Goal: Task Accomplishment & Management: Use online tool/utility

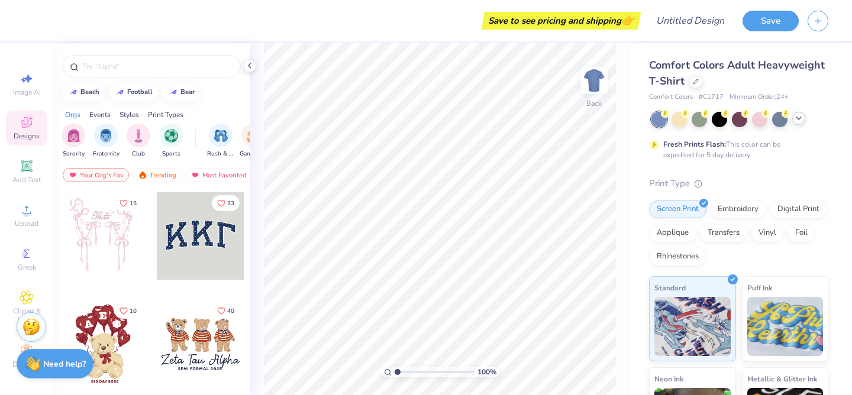
click at [800, 121] on icon at bounding box center [798, 118] width 9 height 9
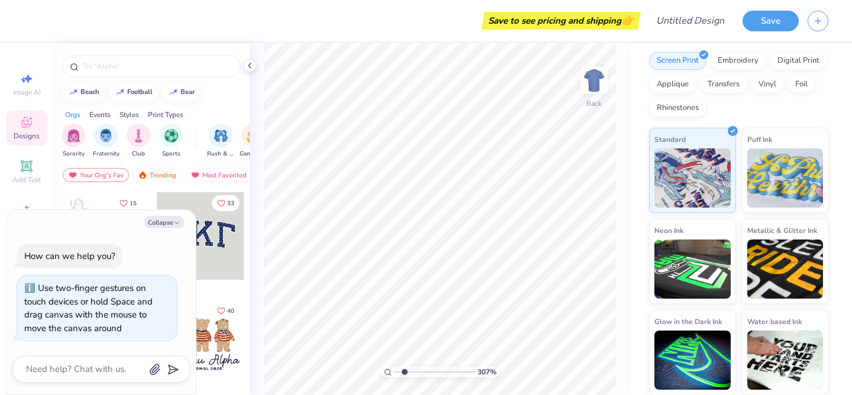
type input "1"
drag, startPoint x: 398, startPoint y: 372, endPoint x: 374, endPoint y: 377, distance: 25.2
click at [395, 377] on input "range" at bounding box center [435, 372] width 80 height 11
click at [596, 79] on img at bounding box center [594, 80] width 47 height 47
click at [596, 79] on img at bounding box center [595, 81] width 24 height 24
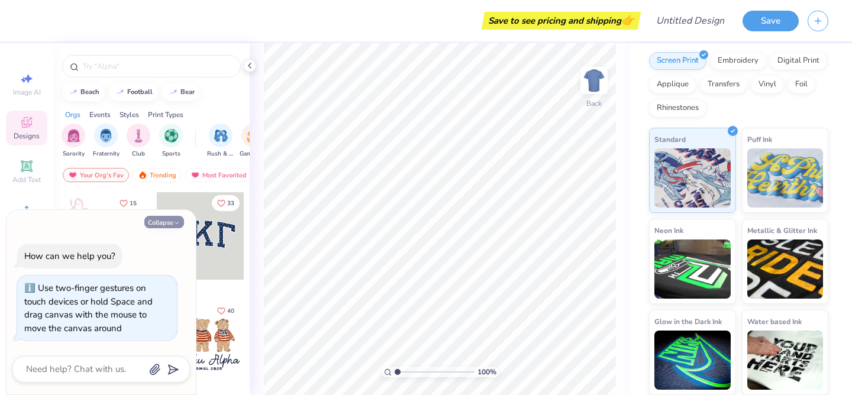
click at [171, 224] on button "Collapse" at bounding box center [164, 222] width 40 height 12
type textarea "x"
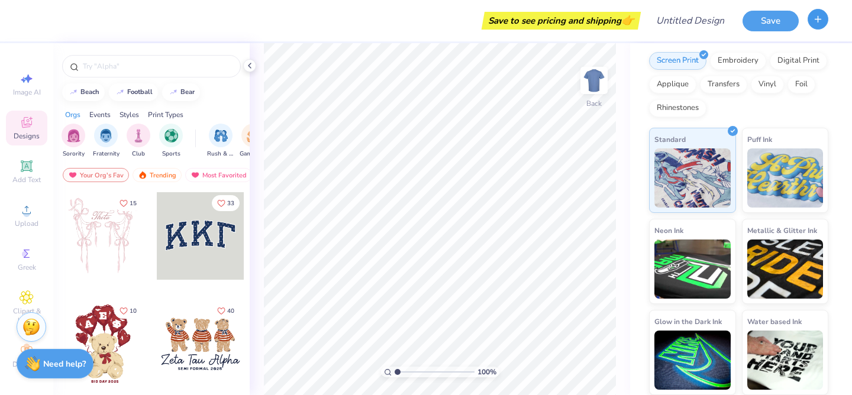
click at [815, 23] on icon "button" at bounding box center [818, 19] width 10 height 10
click at [816, 20] on icon "button" at bounding box center [818, 19] width 10 height 10
click at [816, 18] on icon "button" at bounding box center [818, 19] width 10 height 10
click at [21, 126] on icon at bounding box center [27, 122] width 14 height 14
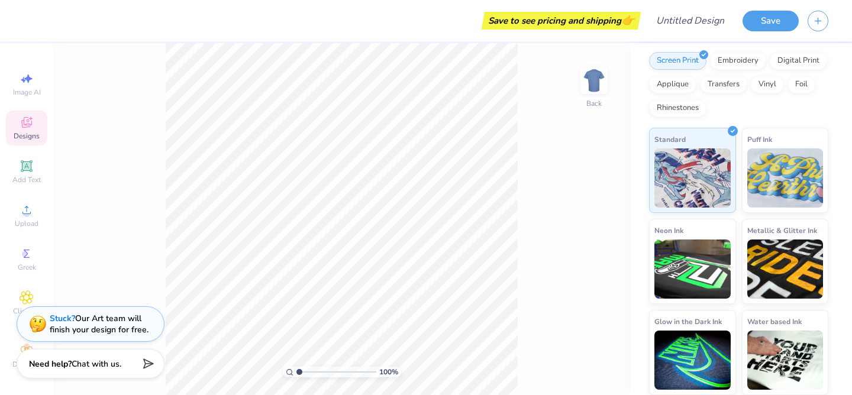
click at [25, 127] on icon at bounding box center [26, 122] width 11 height 11
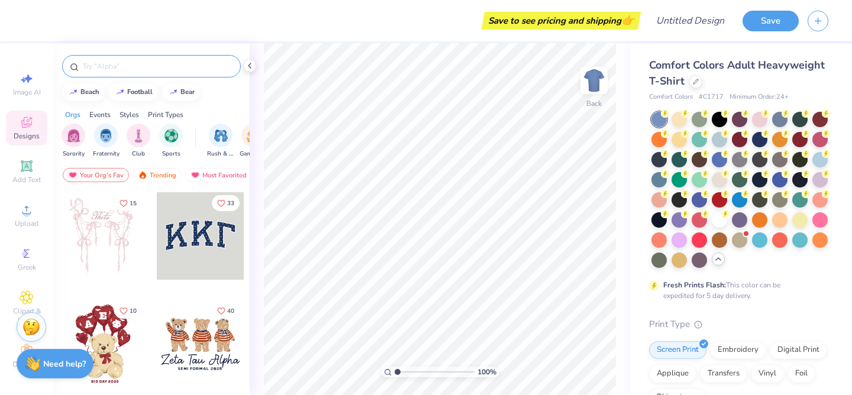
click at [144, 63] on input "text" at bounding box center [158, 66] width 152 height 12
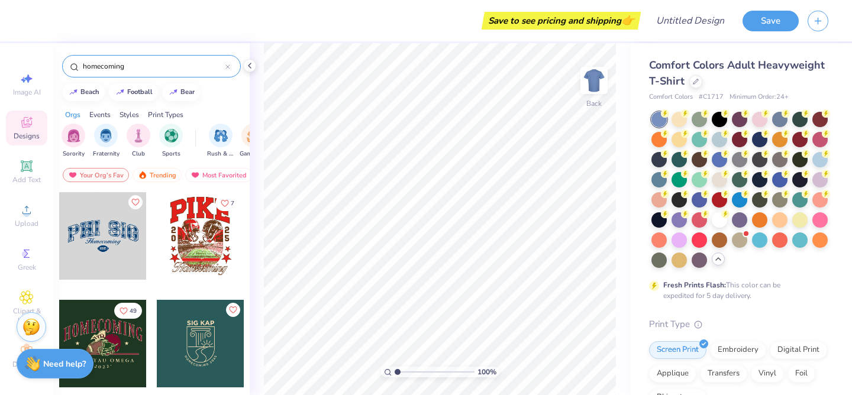
type input "homecoming"
click at [682, 197] on div at bounding box center [679, 198] width 15 height 15
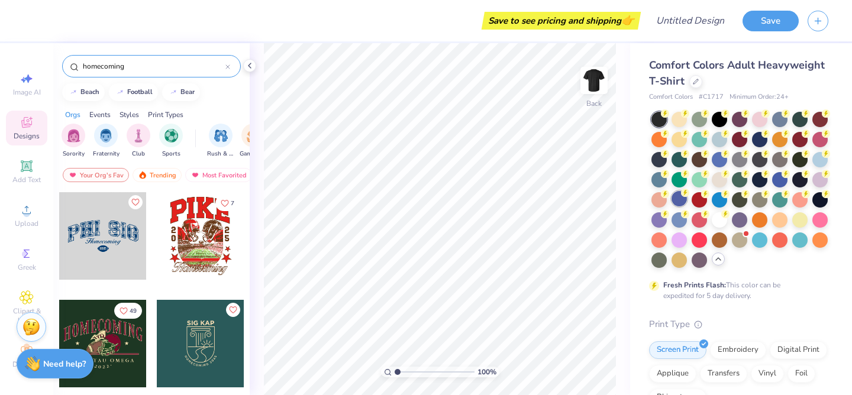
click at [677, 200] on div at bounding box center [679, 198] width 15 height 15
click at [696, 85] on div at bounding box center [696, 80] width 13 height 13
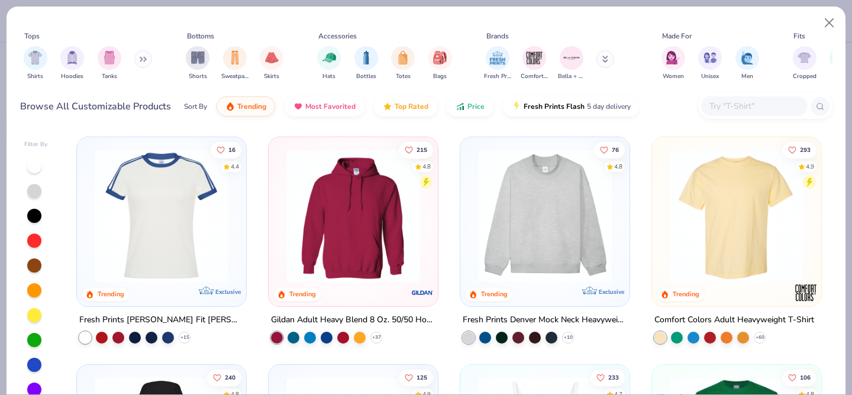
click at [560, 234] on img at bounding box center [545, 216] width 146 height 134
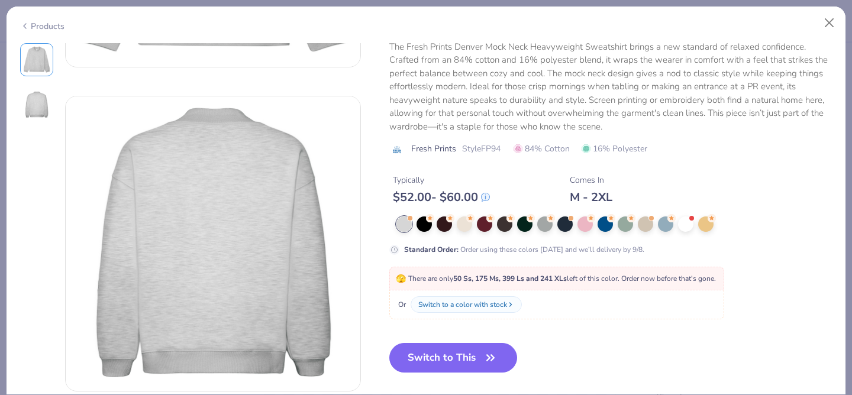
scroll to position [276, 0]
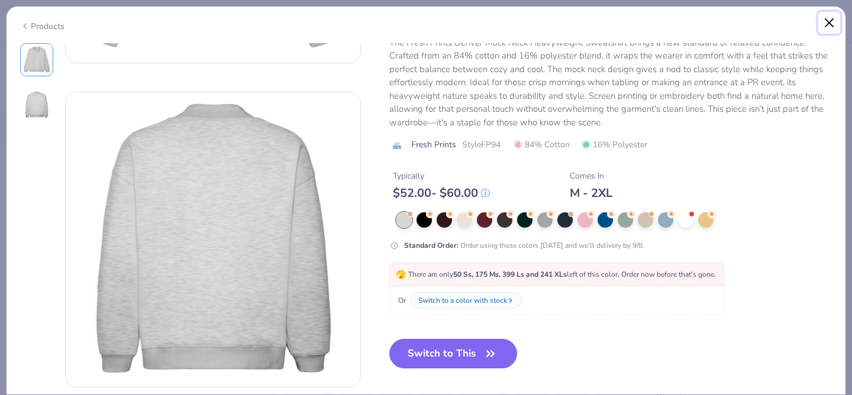
click at [832, 19] on button "Close" at bounding box center [830, 23] width 22 height 22
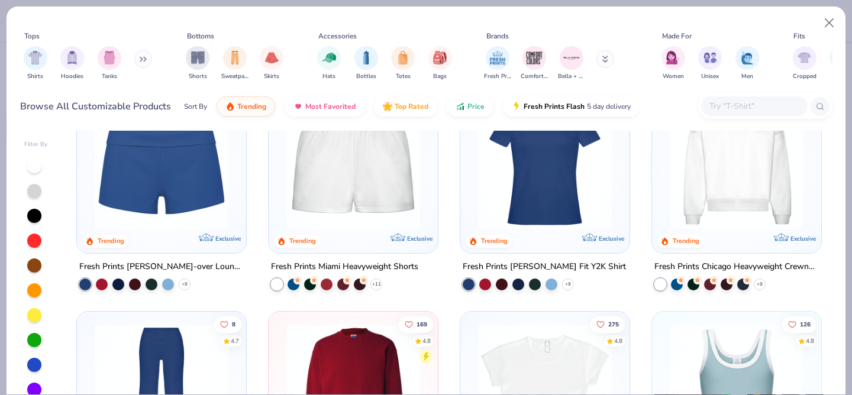
scroll to position [735, 0]
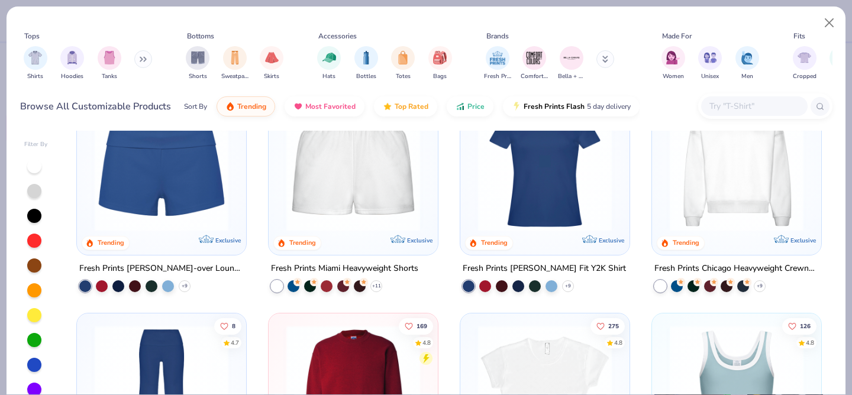
click at [716, 173] on img at bounding box center [737, 165] width 146 height 134
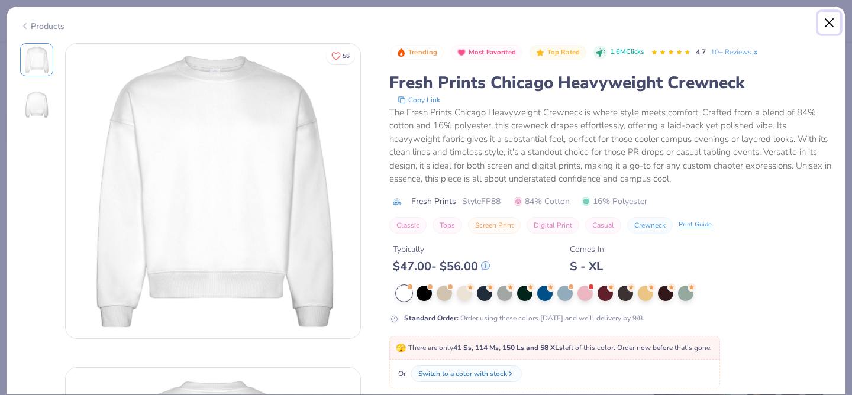
click at [833, 27] on button "Close" at bounding box center [830, 23] width 22 height 22
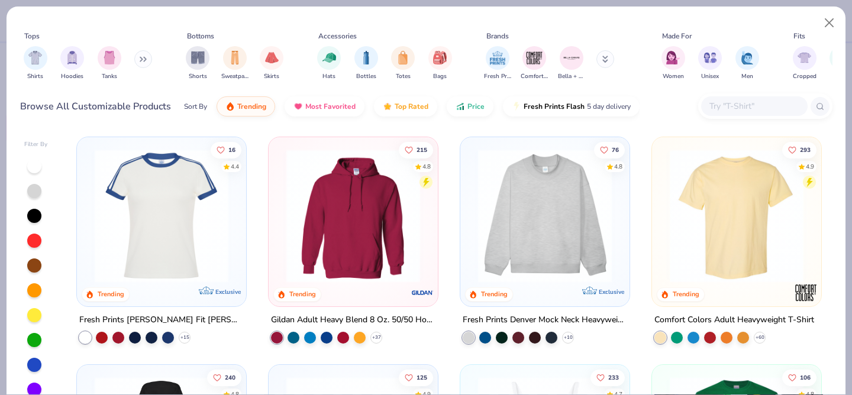
click at [518, 229] on img at bounding box center [545, 216] width 146 height 134
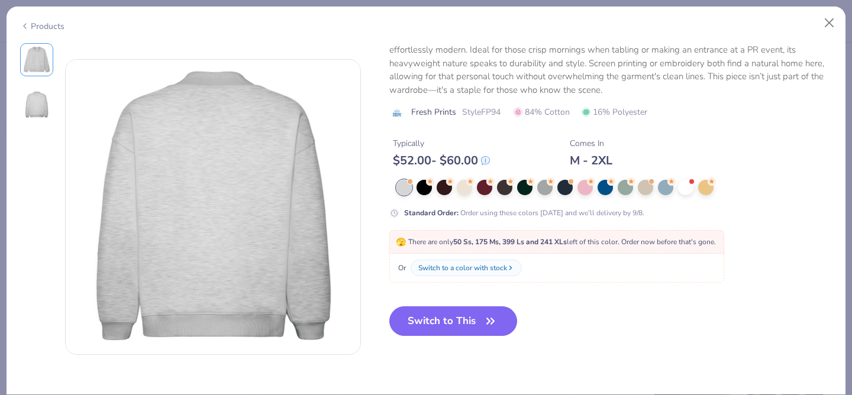
scroll to position [315, 0]
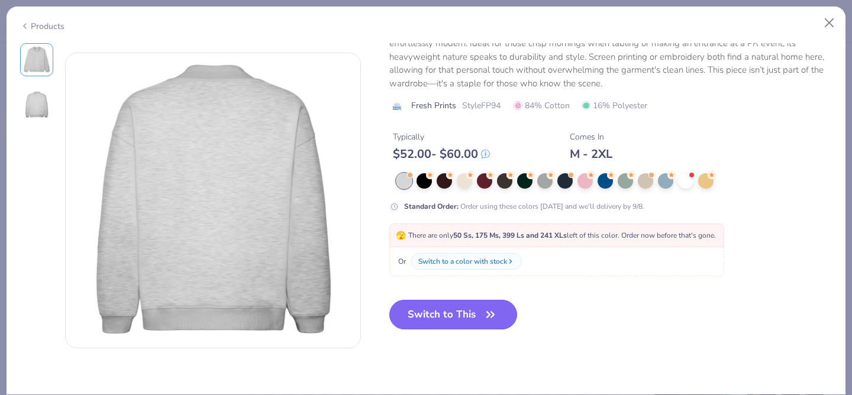
click at [469, 318] on button "Switch to This" at bounding box center [454, 315] width 128 height 30
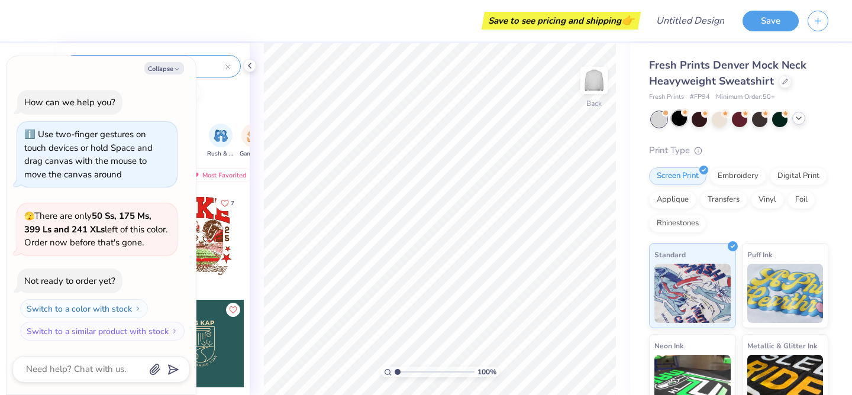
click at [681, 120] on div at bounding box center [679, 118] width 15 height 15
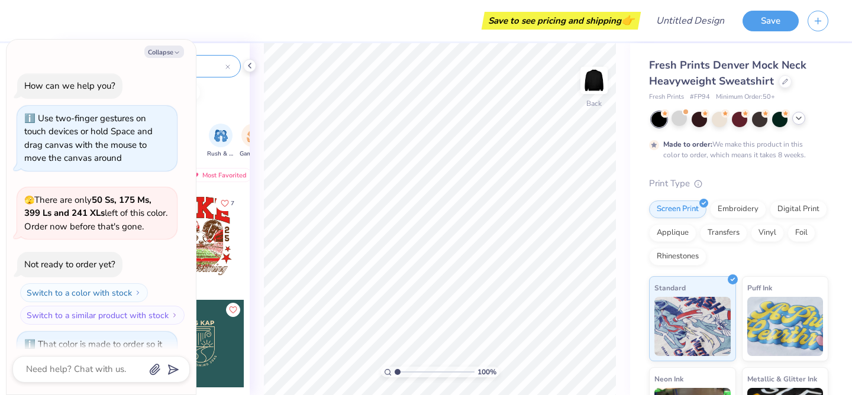
scroll to position [82, 0]
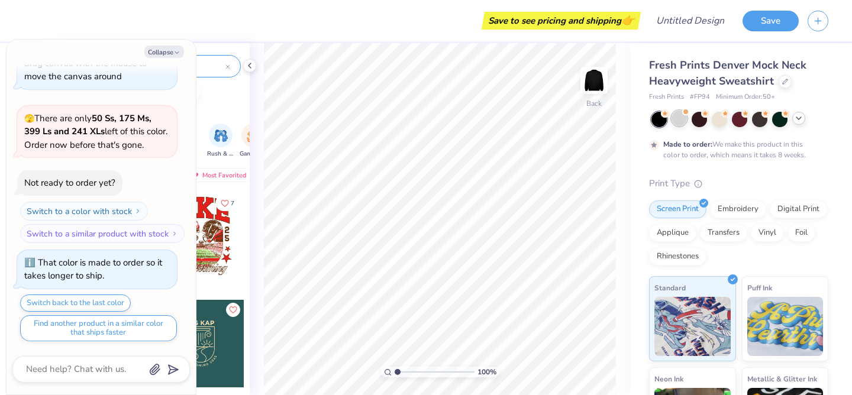
click at [684, 121] on div at bounding box center [679, 118] width 15 height 15
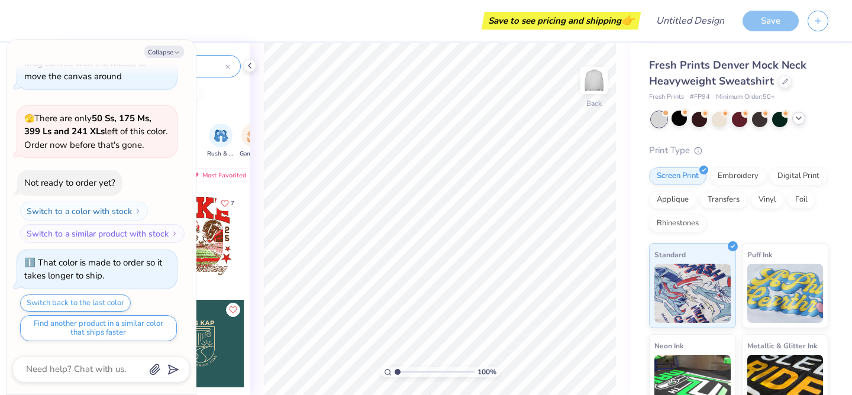
scroll to position [295, 0]
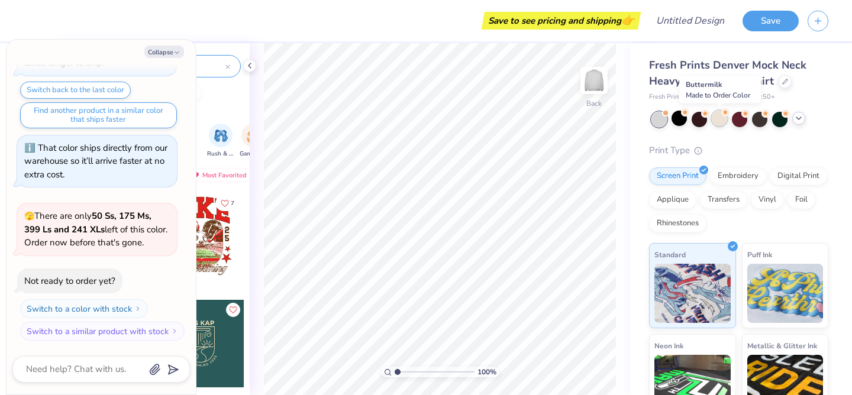
click at [722, 118] on div at bounding box center [719, 118] width 15 height 15
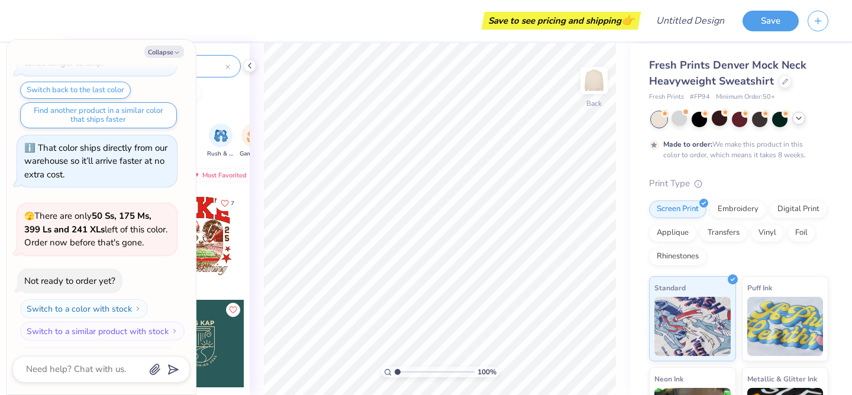
scroll to position [393, 0]
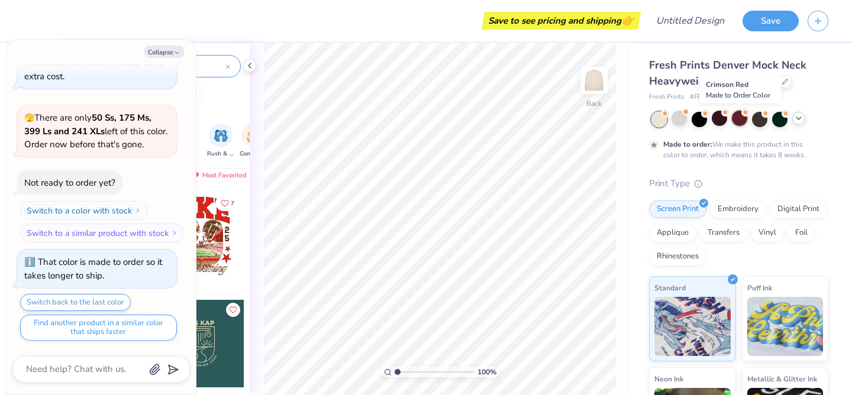
click at [742, 122] on div at bounding box center [739, 118] width 15 height 15
click at [760, 120] on div at bounding box center [759, 118] width 15 height 15
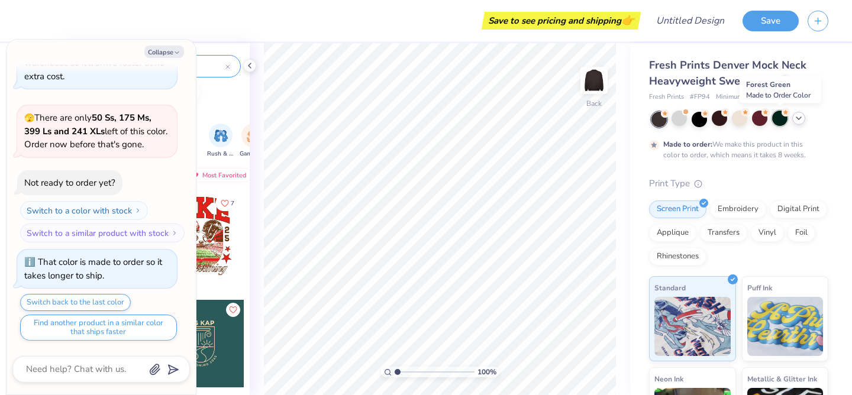
click at [781, 120] on div at bounding box center [780, 118] width 15 height 15
click at [800, 123] on div at bounding box center [799, 118] width 13 height 13
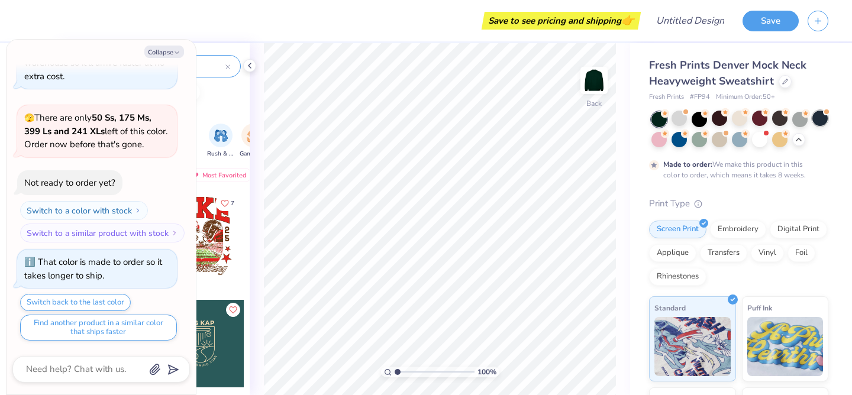
click at [820, 122] on div at bounding box center [820, 118] width 15 height 15
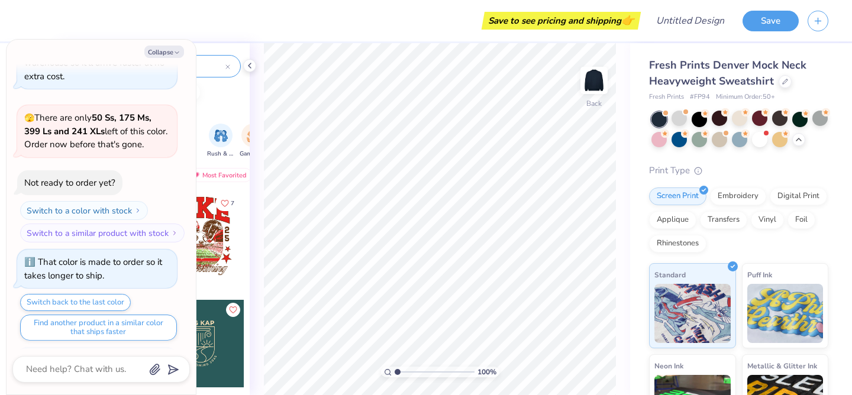
scroll to position [606, 0]
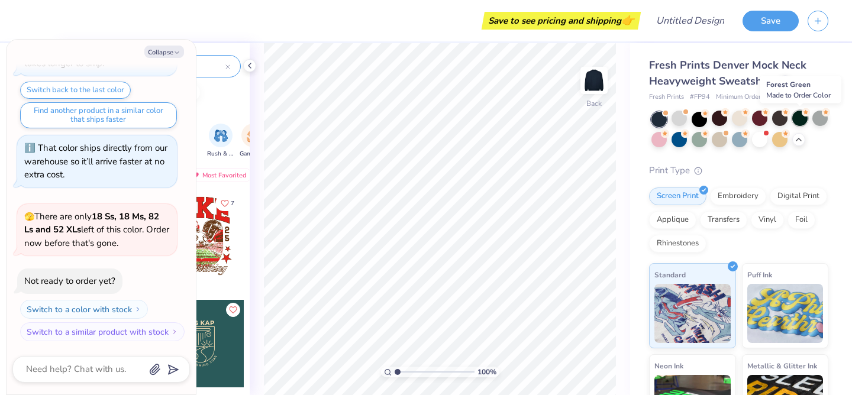
click at [801, 117] on div at bounding box center [800, 118] width 15 height 15
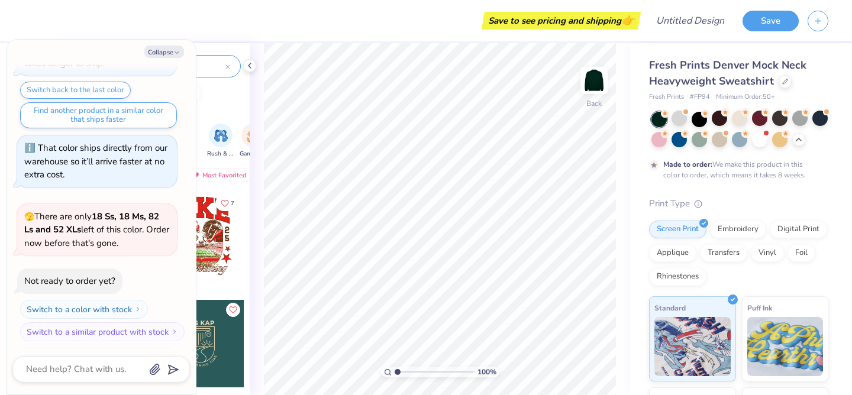
scroll to position [704, 0]
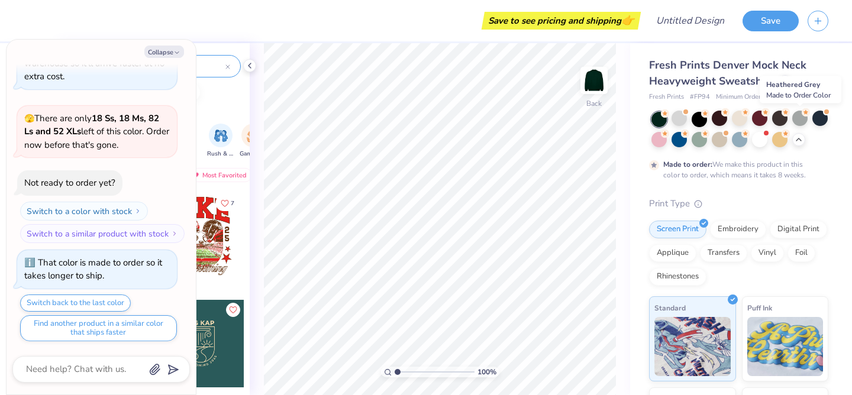
click at [801, 117] on div at bounding box center [800, 118] width 15 height 15
click at [782, 140] on div at bounding box center [780, 138] width 15 height 15
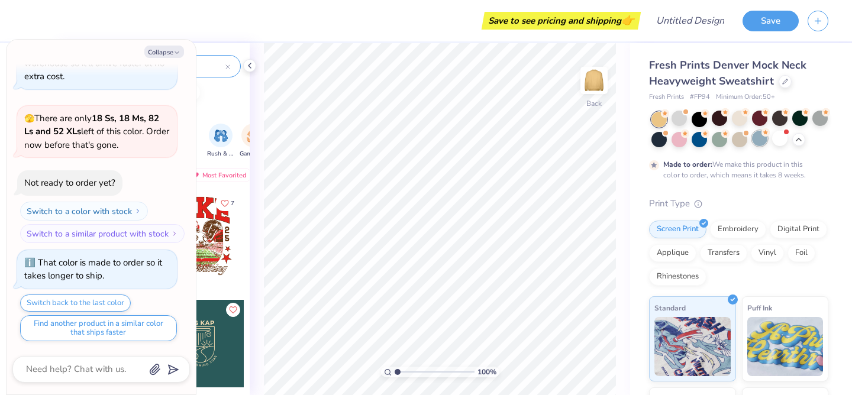
click at [758, 136] on div at bounding box center [759, 138] width 15 height 15
click at [683, 140] on div at bounding box center [679, 138] width 15 height 15
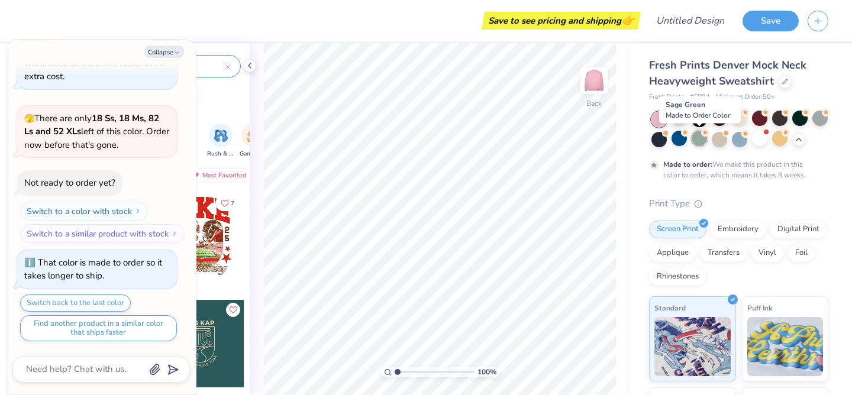
click at [704, 139] on div at bounding box center [699, 138] width 15 height 15
click at [723, 139] on div at bounding box center [719, 138] width 15 height 15
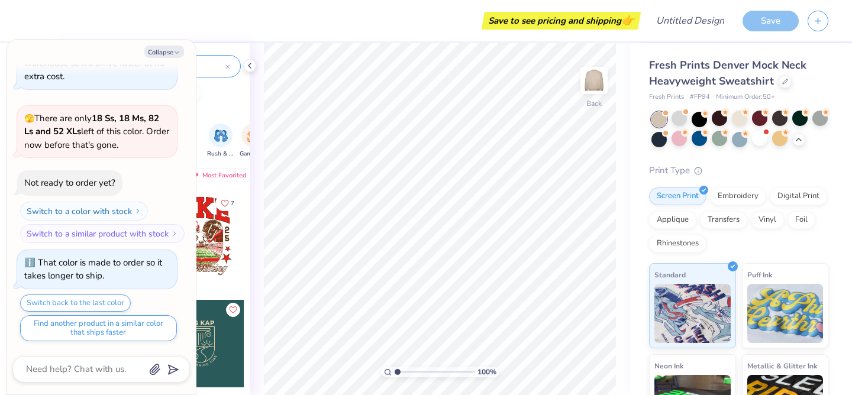
scroll to position [917, 0]
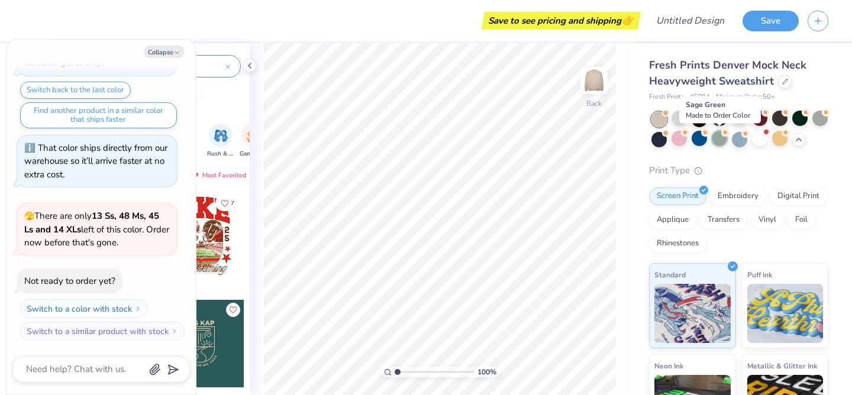
click at [722, 139] on div at bounding box center [719, 138] width 15 height 15
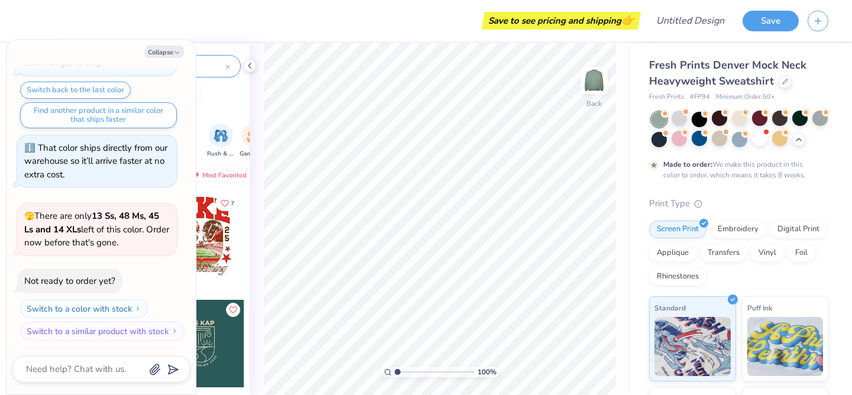
scroll to position [1015, 0]
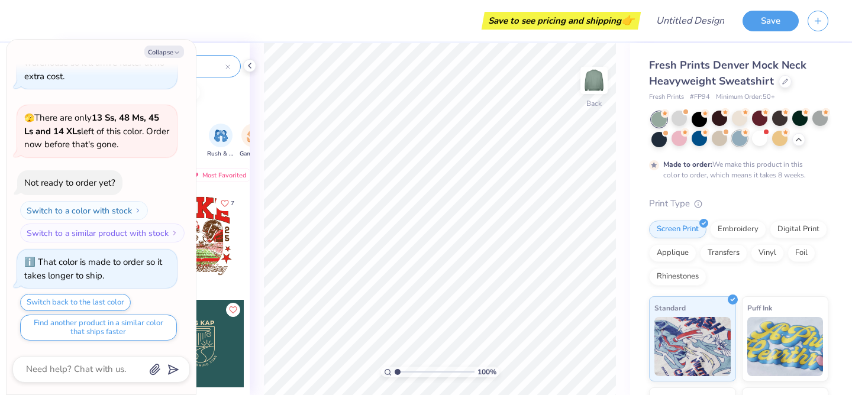
click at [738, 140] on div at bounding box center [739, 138] width 15 height 15
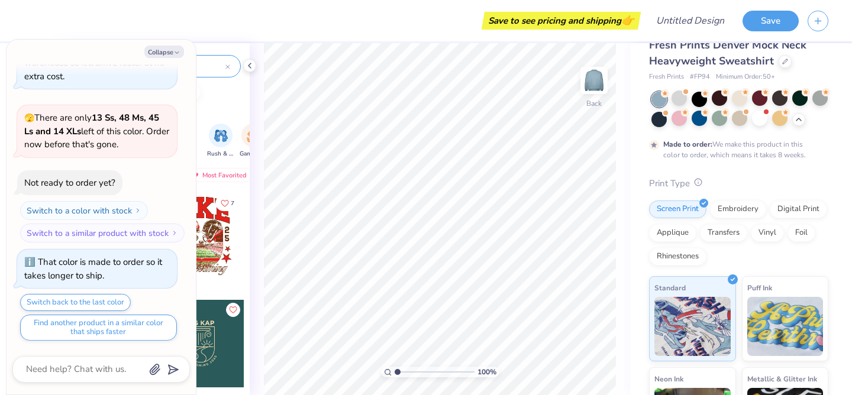
scroll to position [21, 0]
click at [744, 212] on div "Embroidery" at bounding box center [738, 207] width 56 height 18
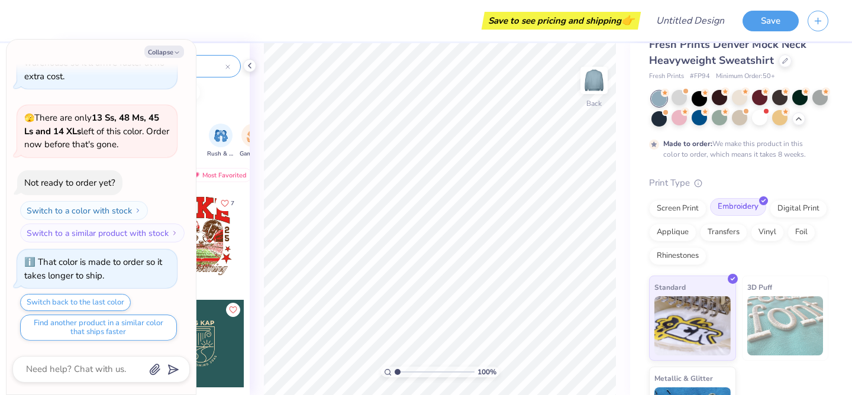
scroll to position [78, 0]
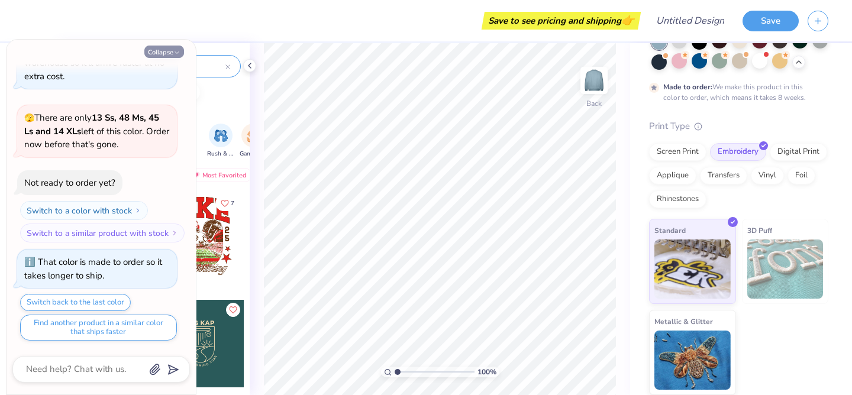
click at [169, 53] on button "Collapse" at bounding box center [164, 52] width 40 height 12
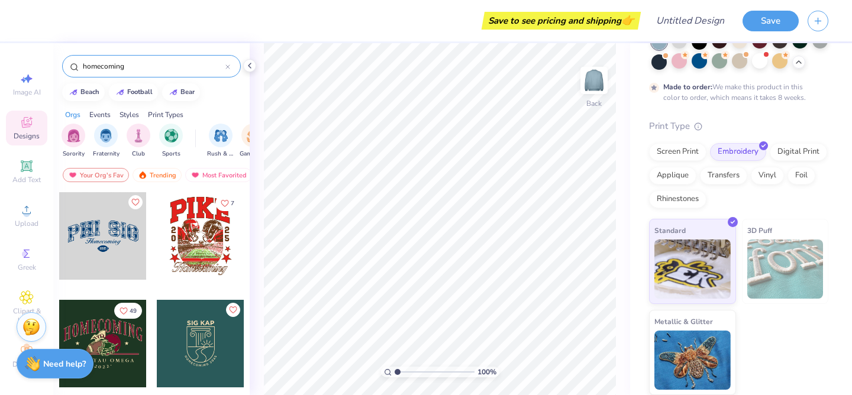
scroll to position [0, 0]
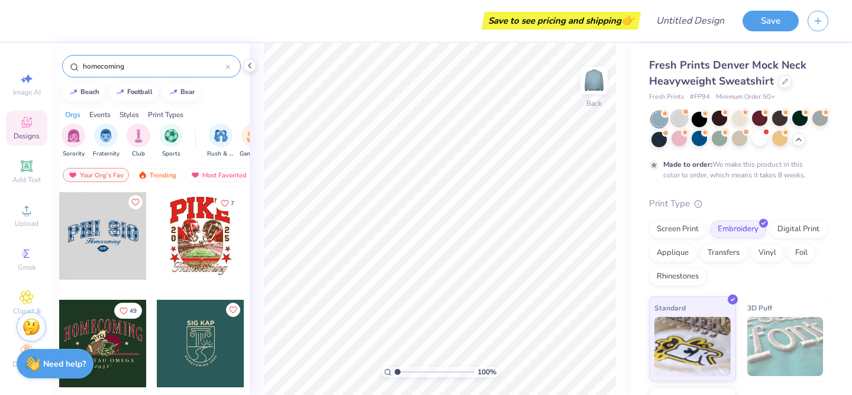
click at [683, 119] on div at bounding box center [679, 118] width 15 height 15
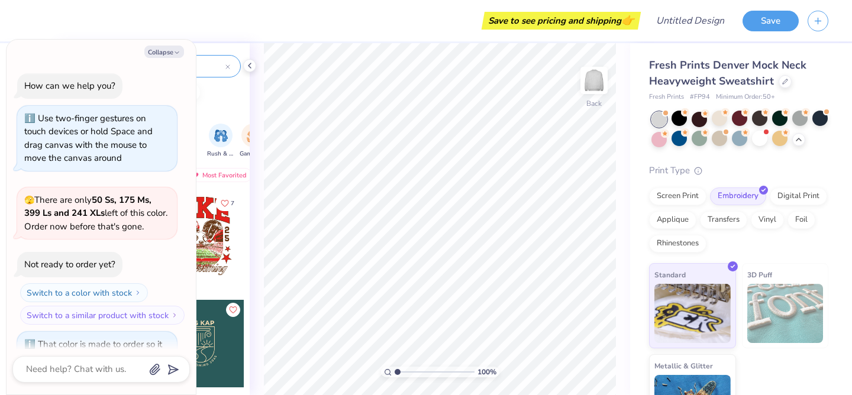
scroll to position [1228, 0]
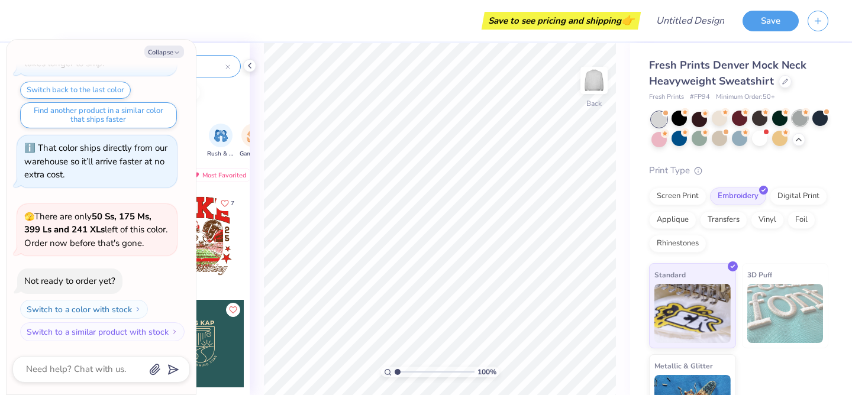
click at [805, 121] on div at bounding box center [800, 118] width 15 height 15
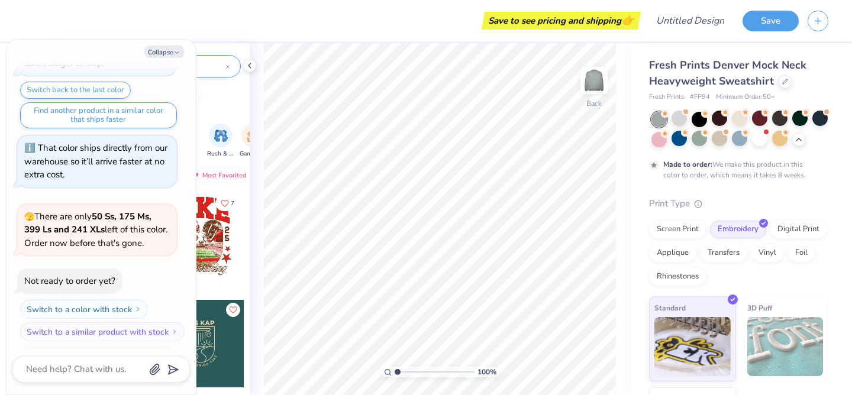
scroll to position [1326, 0]
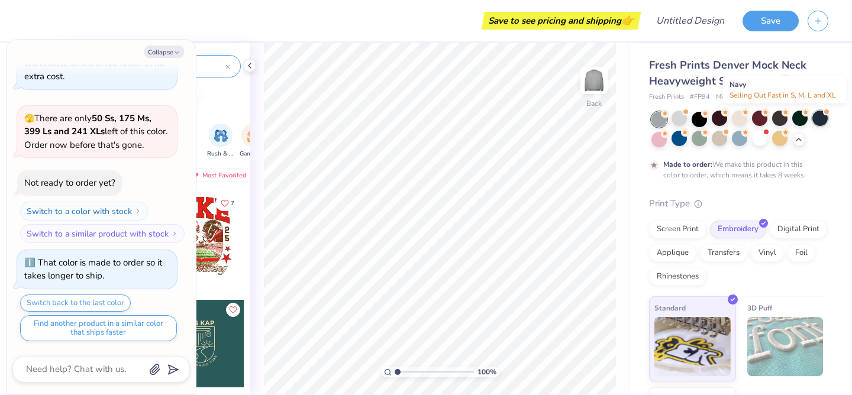
click at [828, 118] on div at bounding box center [820, 118] width 15 height 15
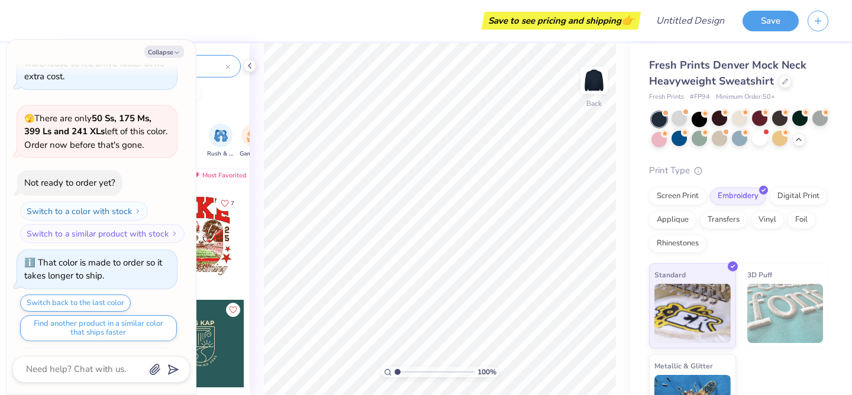
scroll to position [1539, 0]
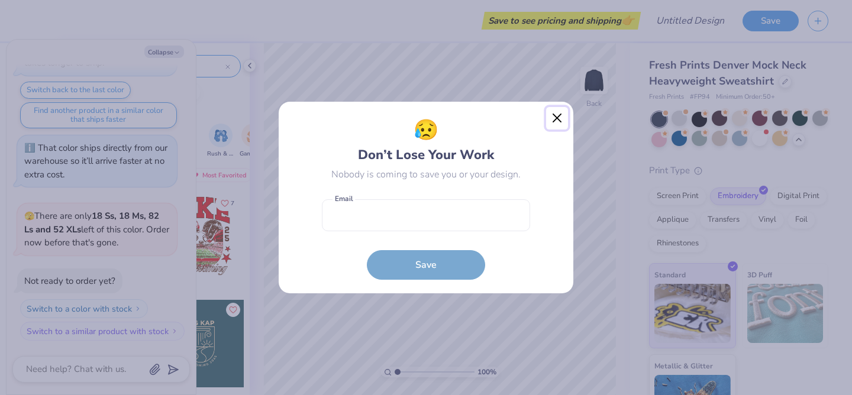
click at [555, 118] on button "Close" at bounding box center [557, 118] width 22 height 22
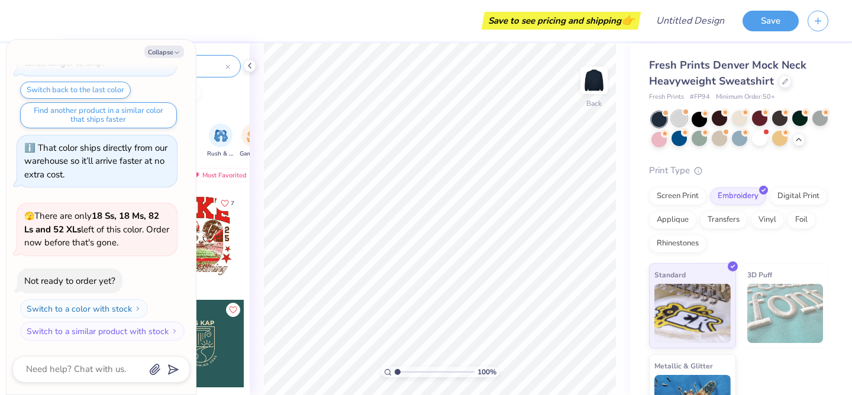
click at [682, 114] on div at bounding box center [679, 118] width 15 height 15
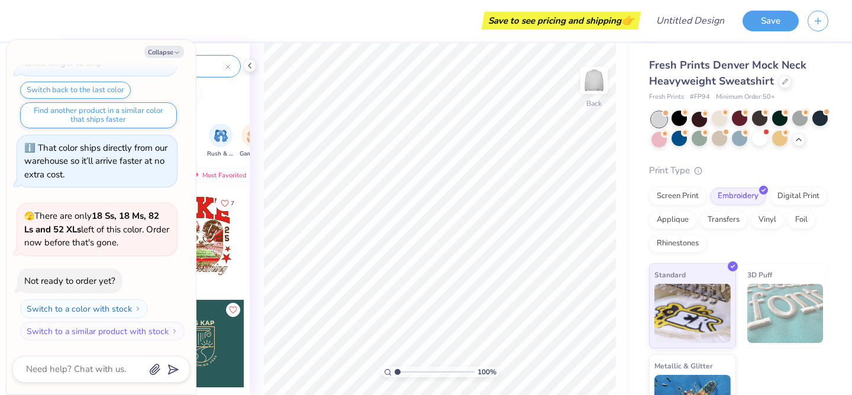
scroll to position [1693, 0]
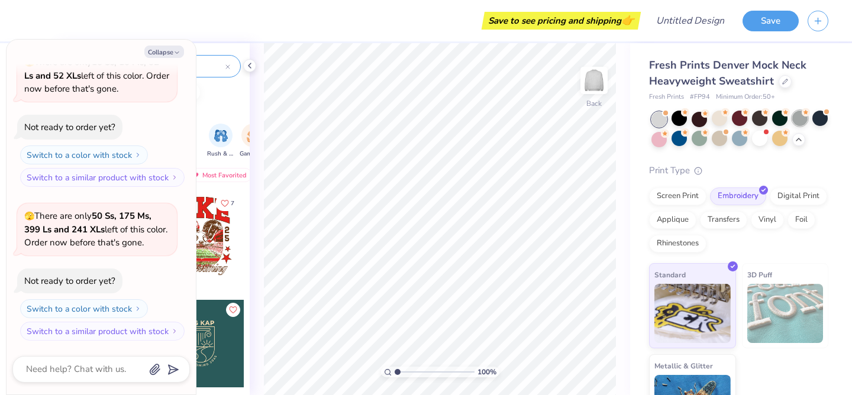
click at [801, 118] on div at bounding box center [800, 118] width 15 height 15
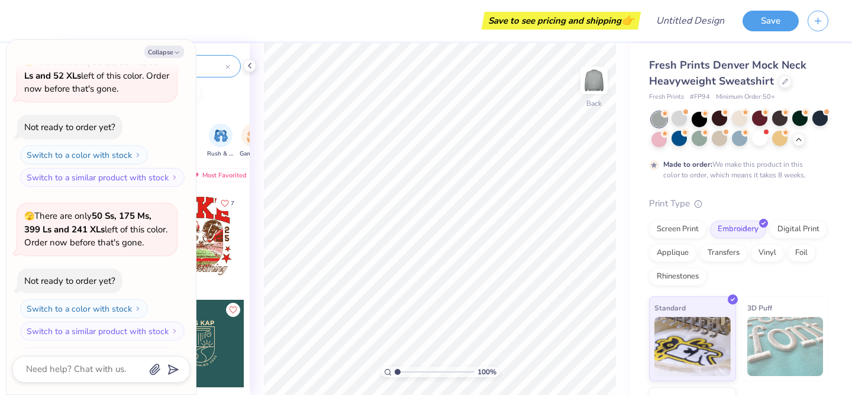
scroll to position [1791, 0]
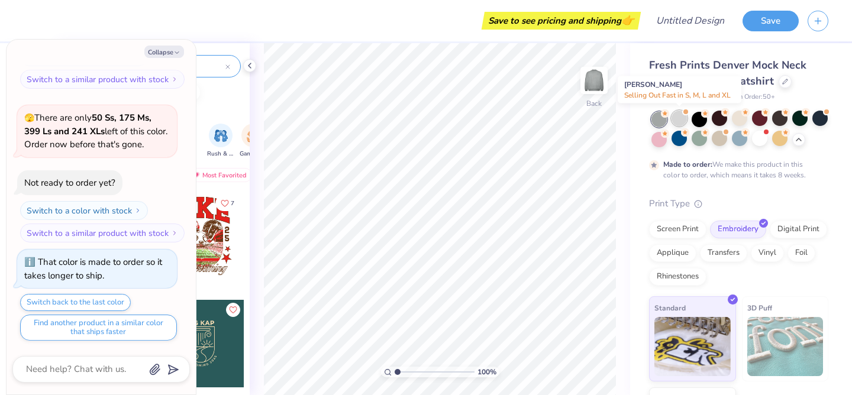
click at [680, 119] on div at bounding box center [679, 118] width 15 height 15
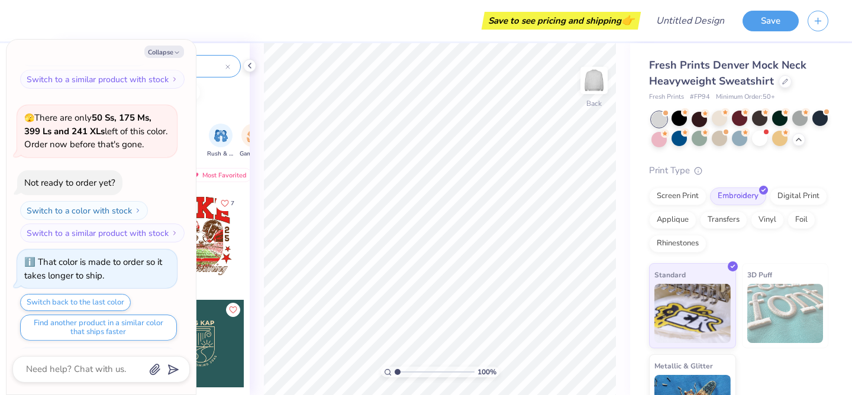
scroll to position [2004, 0]
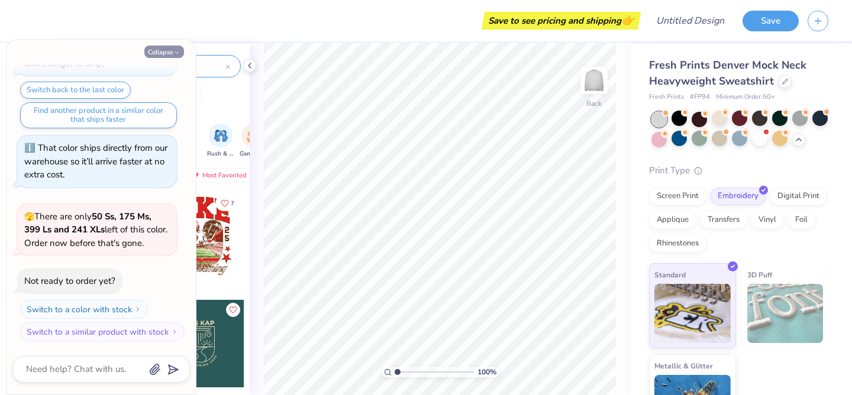
click at [170, 49] on button "Collapse" at bounding box center [164, 52] width 40 height 12
type textarea "x"
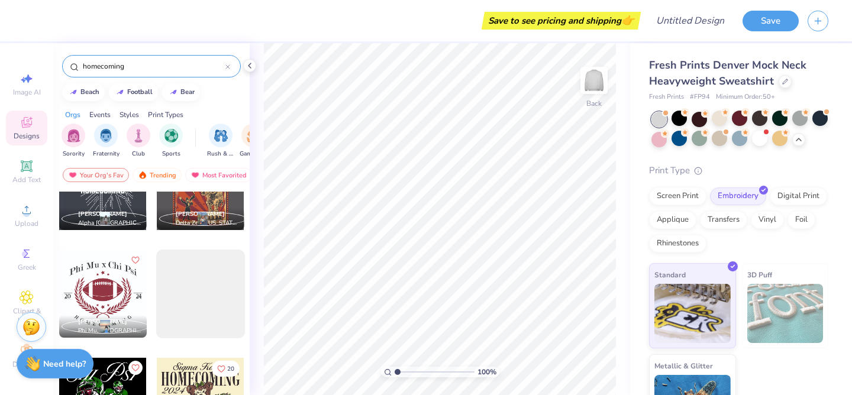
scroll to position [4348, 0]
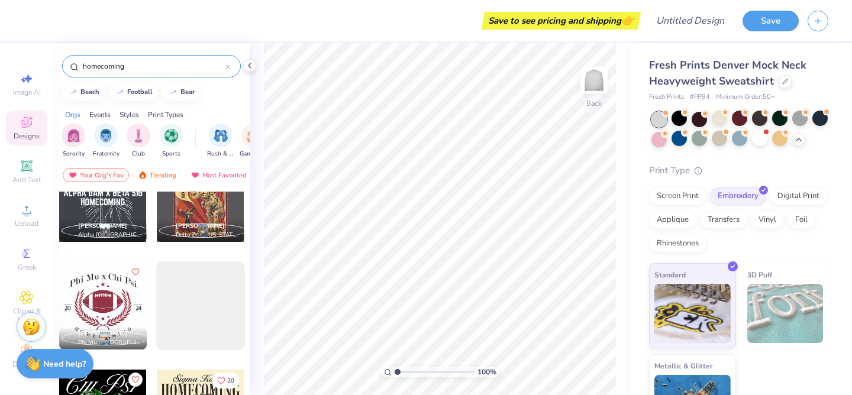
click at [105, 296] on div at bounding box center [103, 306] width 88 height 88
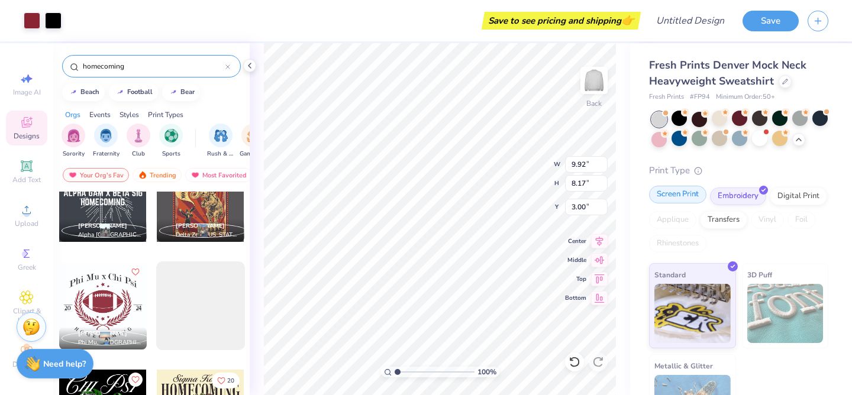
click at [685, 192] on div "Screen Print" at bounding box center [677, 195] width 57 height 18
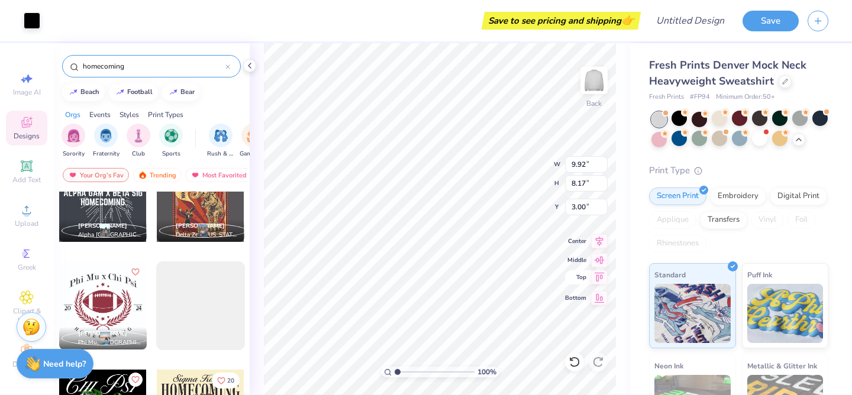
type input "8.51"
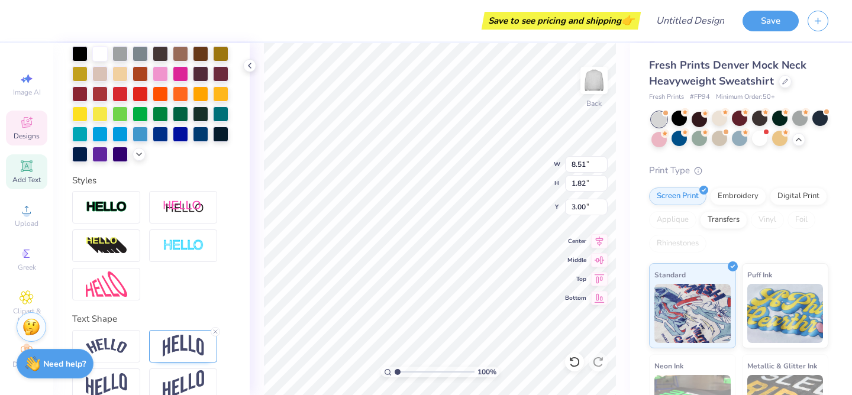
scroll to position [292, 0]
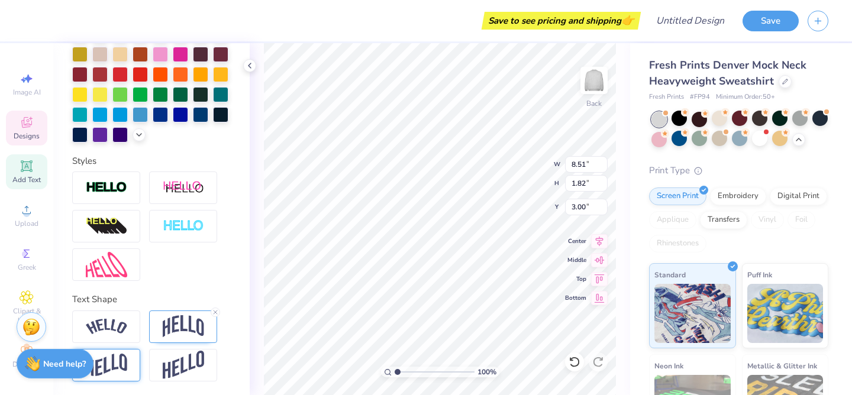
click at [114, 362] on img at bounding box center [106, 365] width 41 height 23
type input "1.17"
type input "3.44"
click at [184, 324] on img at bounding box center [183, 327] width 41 height 22
type input "1.82"
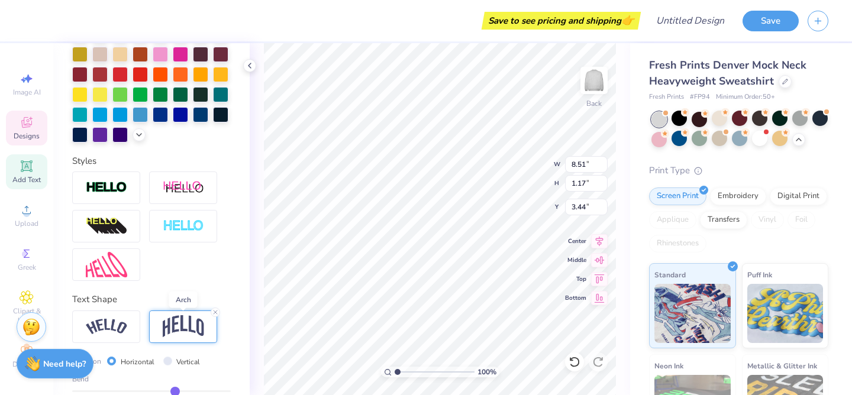
type input "3.00"
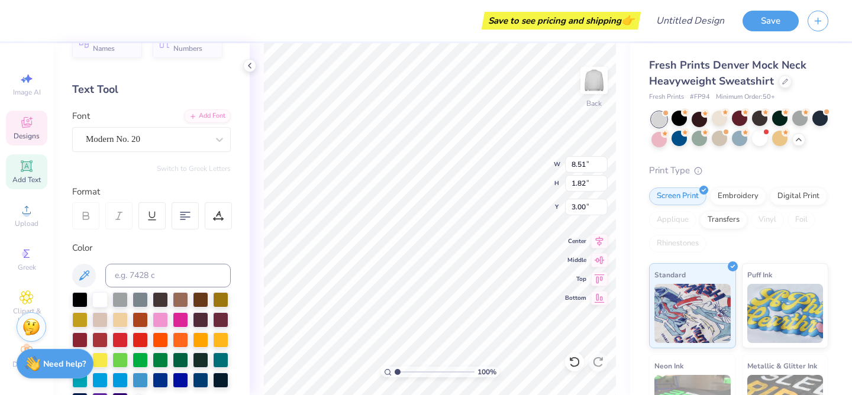
scroll to position [0, 0]
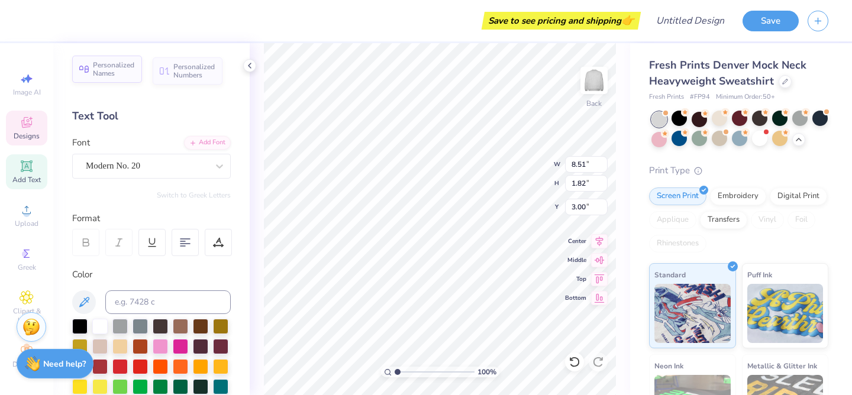
click at [115, 72] on span "Personalized Names" at bounding box center [114, 69] width 42 height 17
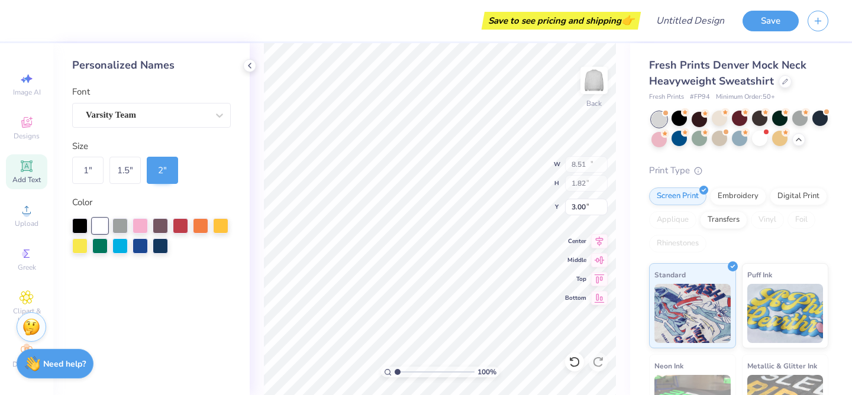
type input "12.43"
type input "2.00"
type input "9.00"
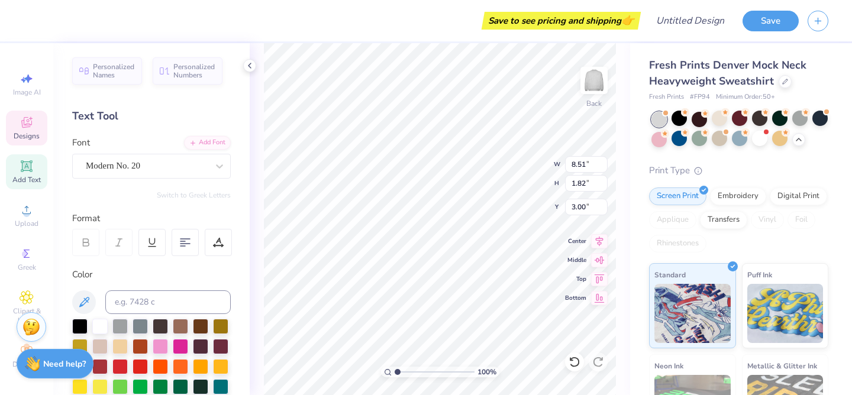
scroll to position [0, 2]
click at [20, 257] on icon at bounding box center [27, 254] width 14 height 14
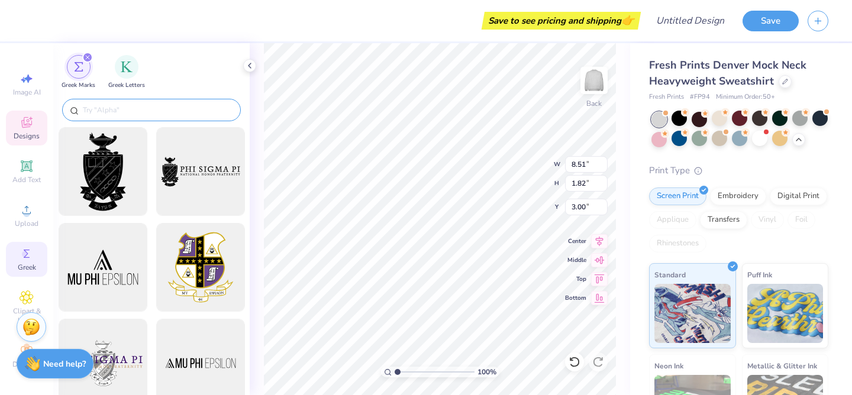
click at [130, 112] on input "text" at bounding box center [158, 110] width 152 height 12
click at [128, 66] on img "filter for Greek Letters" at bounding box center [127, 66] width 12 height 12
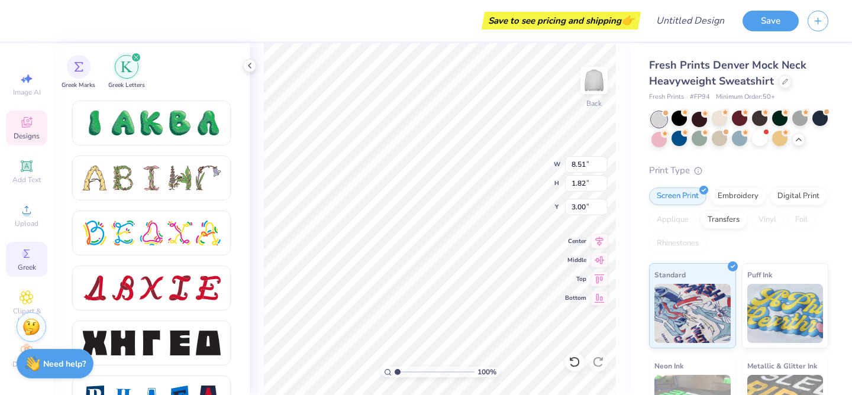
scroll to position [0, 4]
type textarea "Alpha Gam x Sig Ep"
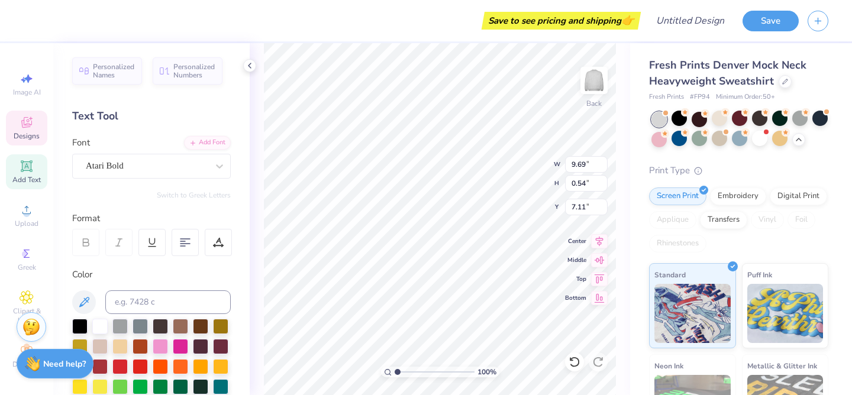
type input "7.11"
type textarea "20 25"
click at [263, 255] on div "100 % Back W 9.69 9.69 " H 0.54 0.54 " Y 7.11 7.11 " Center Middle Top Bottom" at bounding box center [440, 219] width 381 height 352
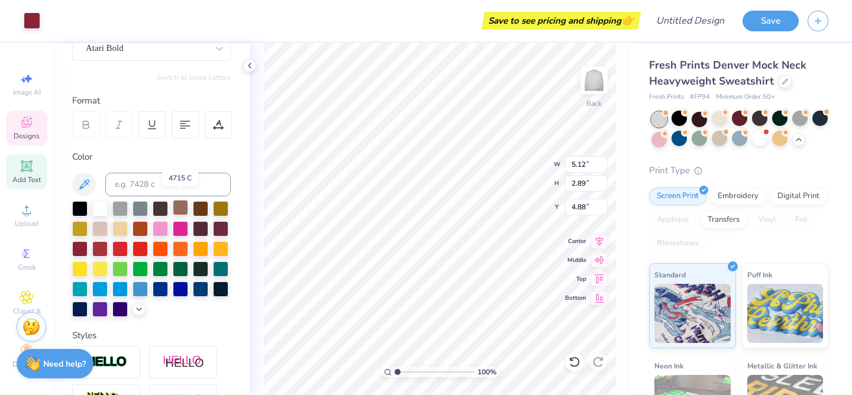
scroll to position [124, 0]
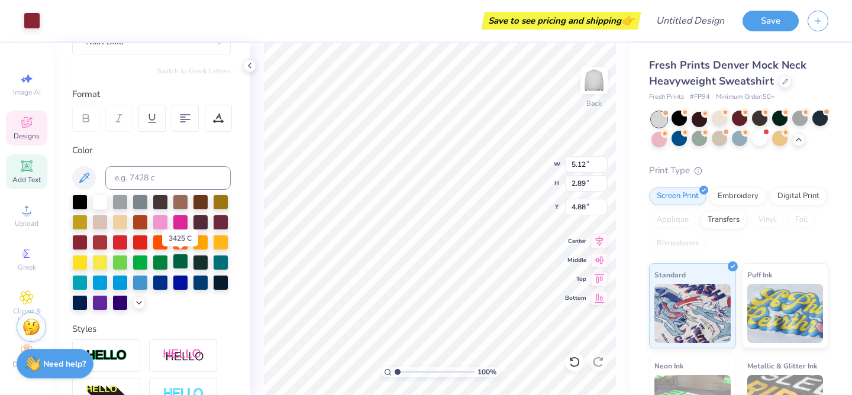
click at [184, 262] on div at bounding box center [180, 261] width 15 height 15
click at [179, 258] on div at bounding box center [180, 261] width 15 height 15
type input "4.99"
type input "9.72"
type input "0.54"
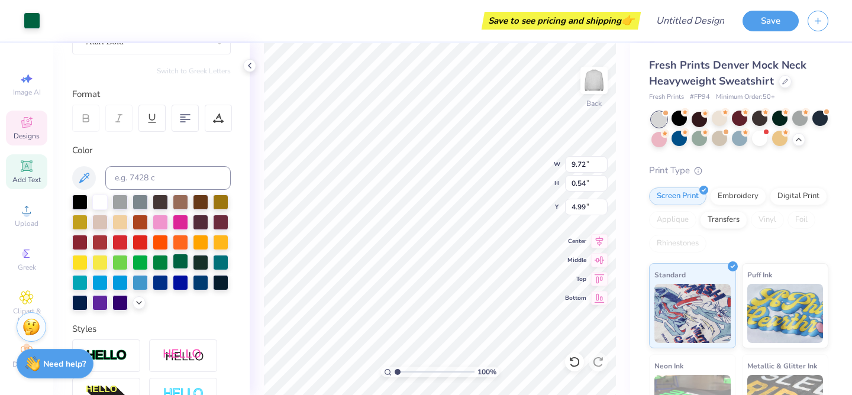
type input "7.11"
click at [83, 201] on div at bounding box center [79, 201] width 15 height 15
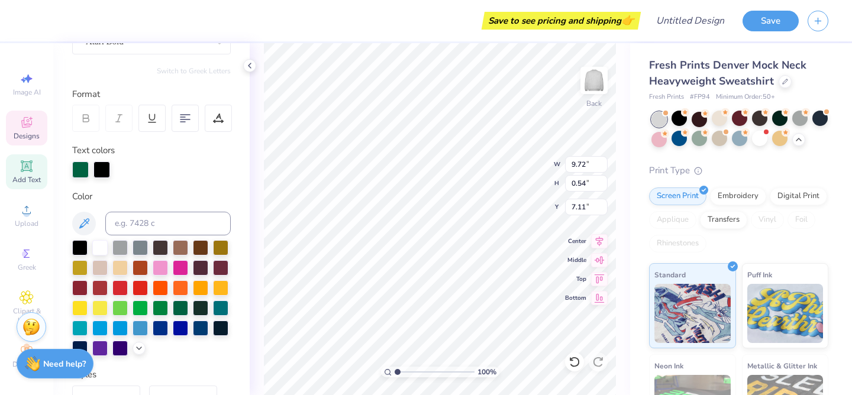
click at [96, 168] on div at bounding box center [102, 170] width 17 height 17
click at [105, 172] on div at bounding box center [102, 170] width 17 height 17
click at [73, 245] on div at bounding box center [79, 246] width 15 height 15
click at [594, 94] on div at bounding box center [594, 80] width 54 height 54
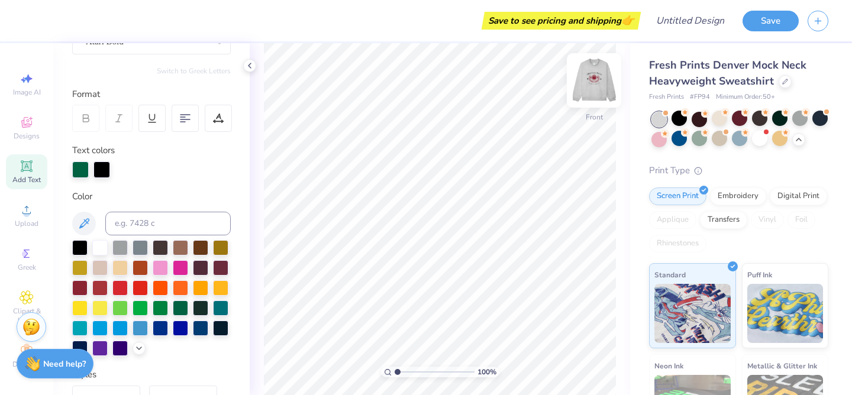
click at [597, 81] on img at bounding box center [594, 80] width 47 height 47
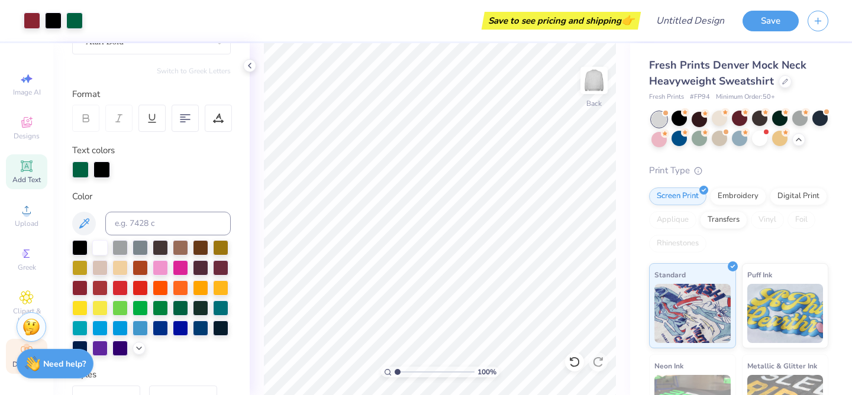
click at [17, 347] on div "Decorate" at bounding box center [26, 356] width 41 height 35
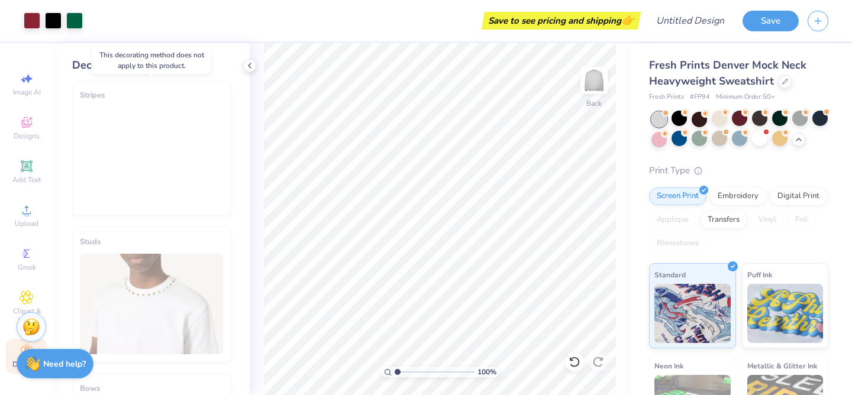
scroll to position [443, 0]
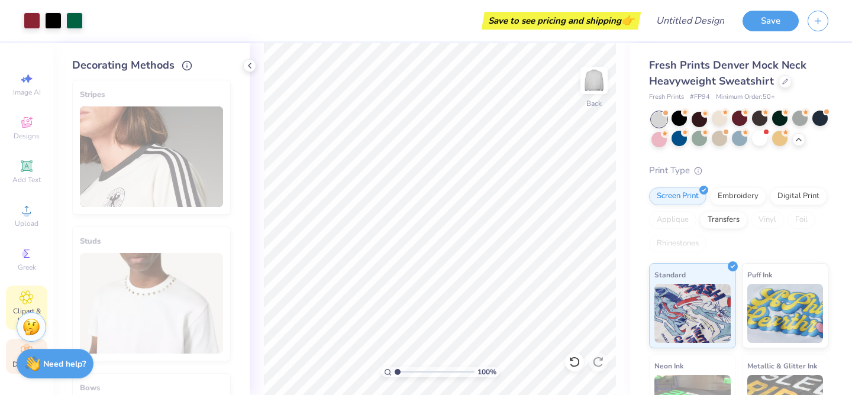
click at [30, 295] on icon at bounding box center [27, 298] width 14 height 14
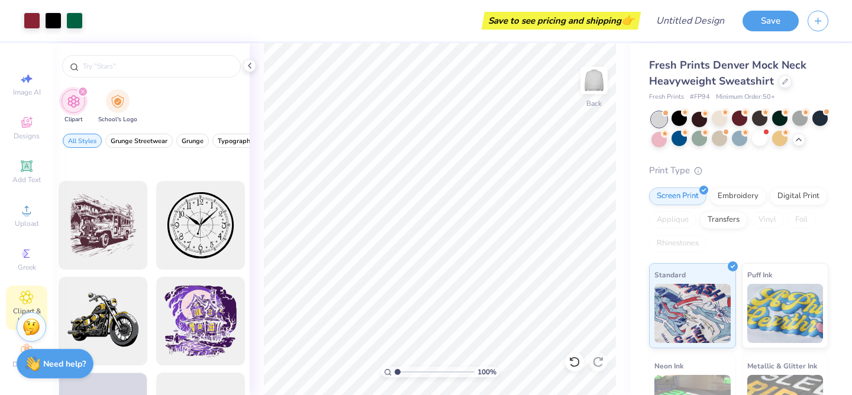
scroll to position [720, 0]
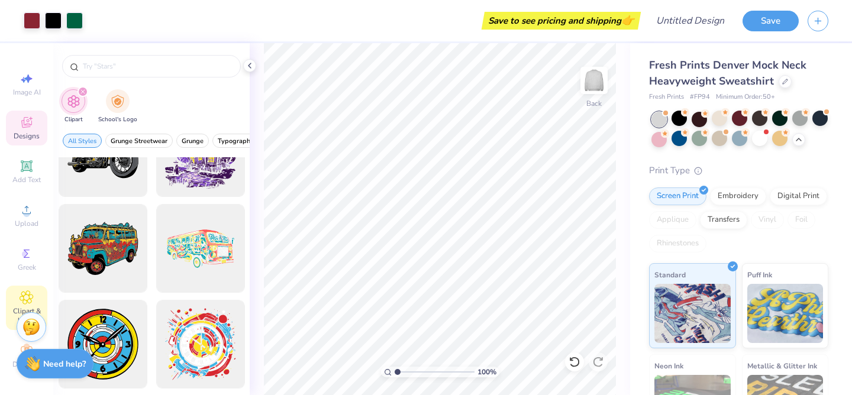
click at [26, 130] on div "Designs" at bounding box center [26, 128] width 41 height 35
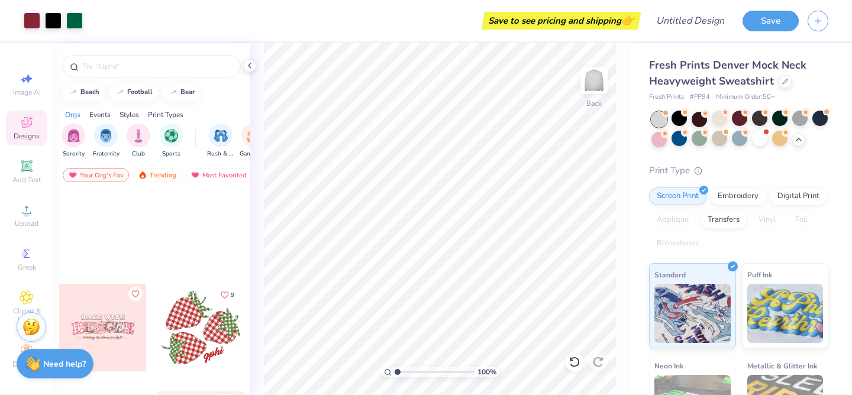
scroll to position [1916, 0]
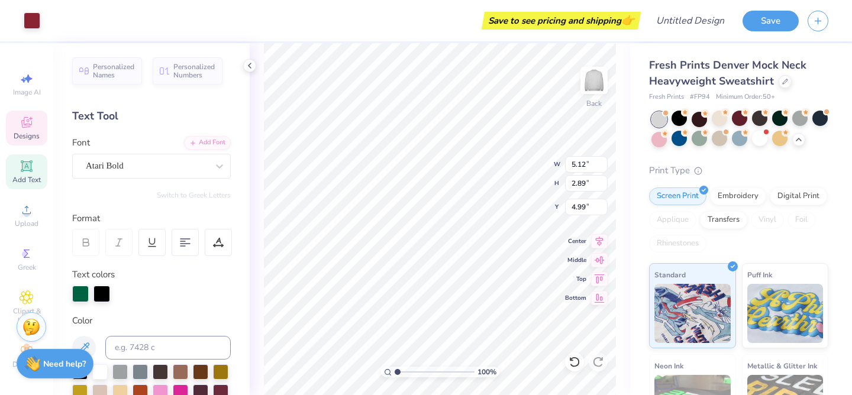
type input "5.12"
type input "2.89"
type input "4.99"
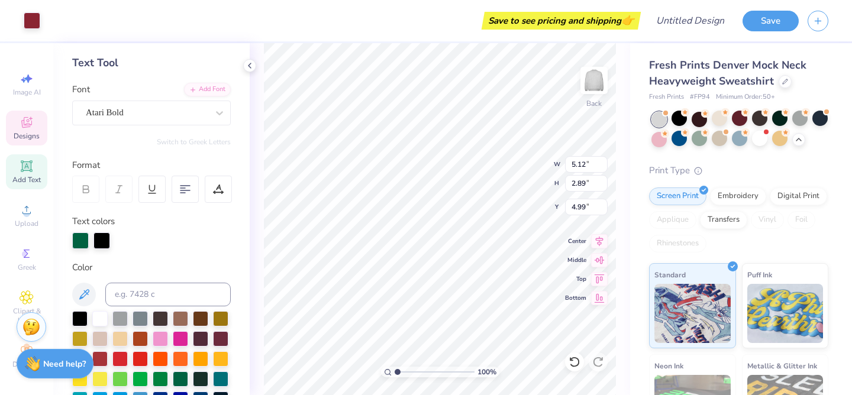
scroll to position [59, 0]
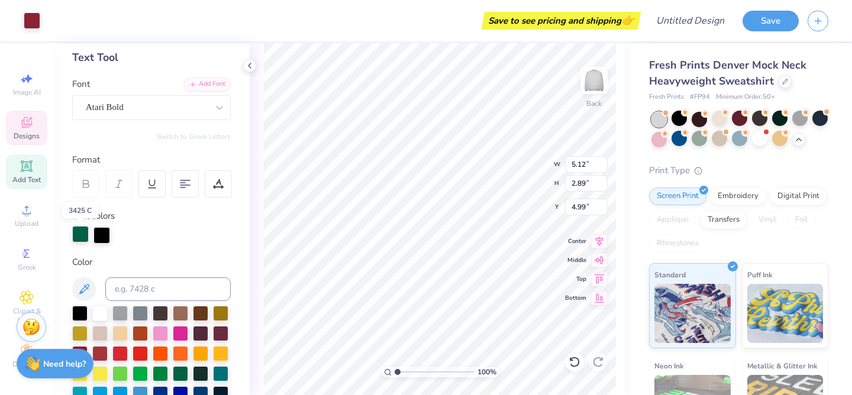
click at [82, 237] on div at bounding box center [80, 234] width 17 height 17
click at [99, 236] on div at bounding box center [102, 234] width 17 height 17
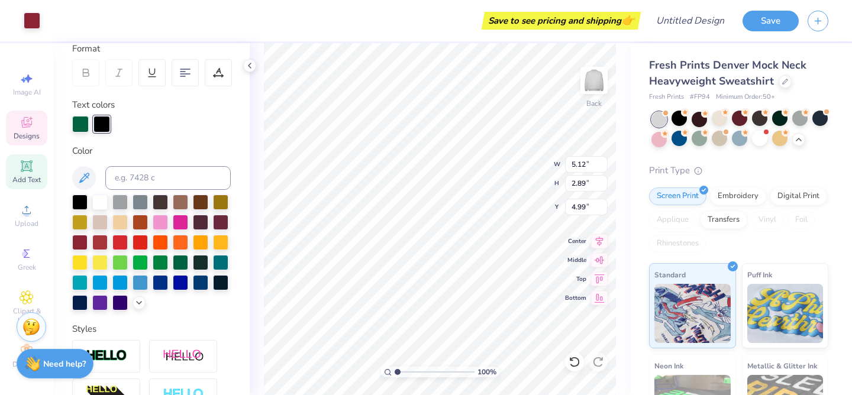
scroll to position [171, 0]
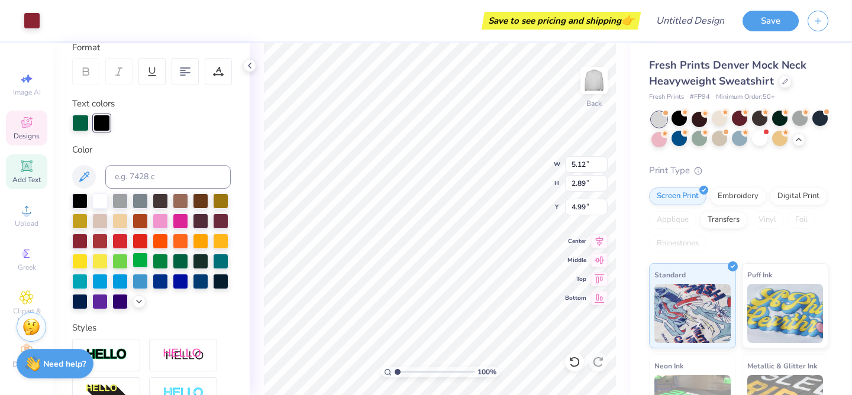
click at [141, 259] on div at bounding box center [140, 260] width 15 height 15
click at [141, 260] on div at bounding box center [140, 260] width 15 height 15
click at [198, 282] on div at bounding box center [200, 280] width 15 height 15
click at [220, 281] on div at bounding box center [220, 280] width 15 height 15
click at [83, 195] on div at bounding box center [79, 199] width 15 height 15
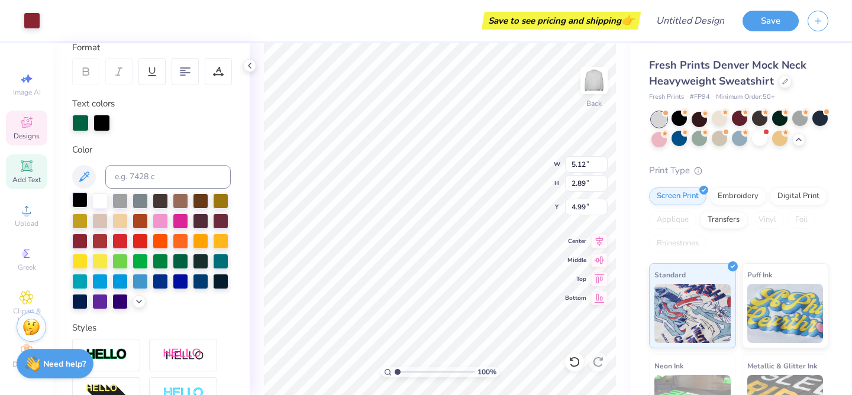
click at [82, 199] on div at bounding box center [79, 199] width 15 height 15
type input "4.84"
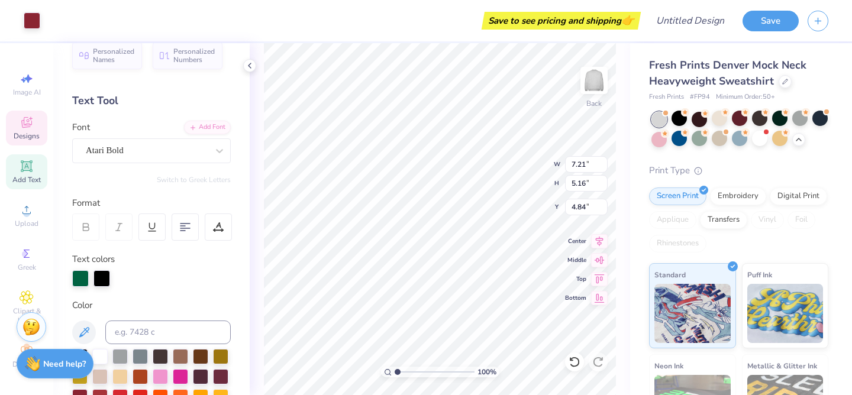
scroll to position [0, 0]
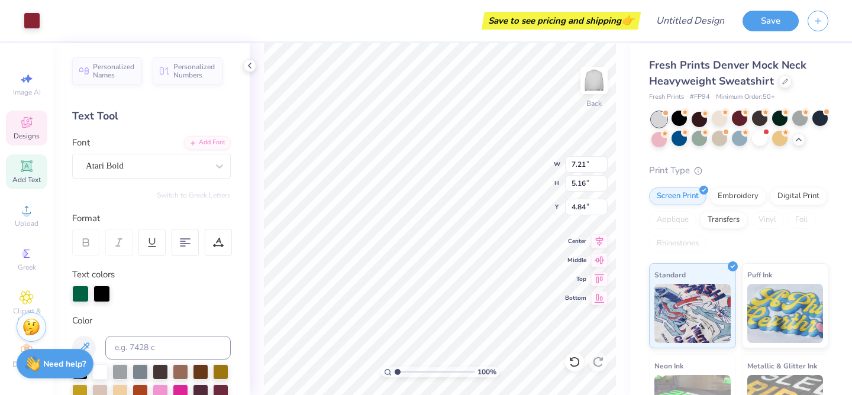
click at [28, 130] on div "Designs" at bounding box center [26, 128] width 41 height 35
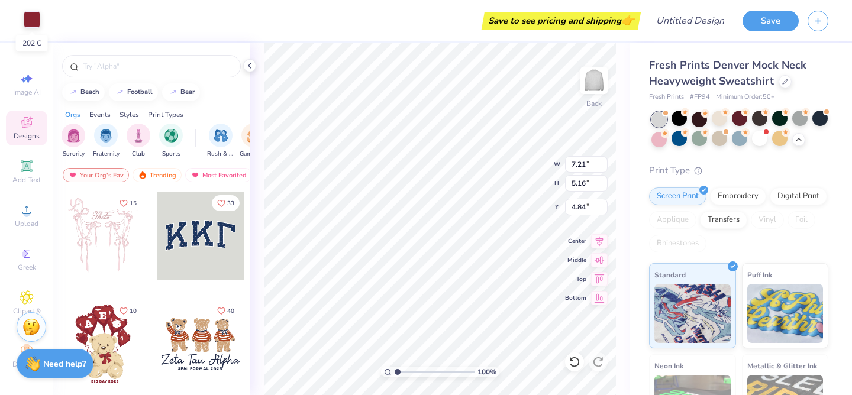
click at [30, 18] on div at bounding box center [32, 19] width 17 height 17
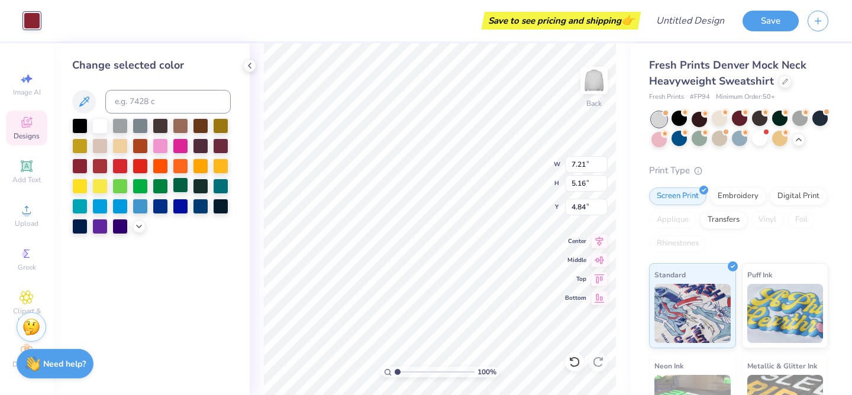
click at [183, 188] on div at bounding box center [180, 185] width 15 height 15
click at [201, 187] on div at bounding box center [200, 185] width 15 height 15
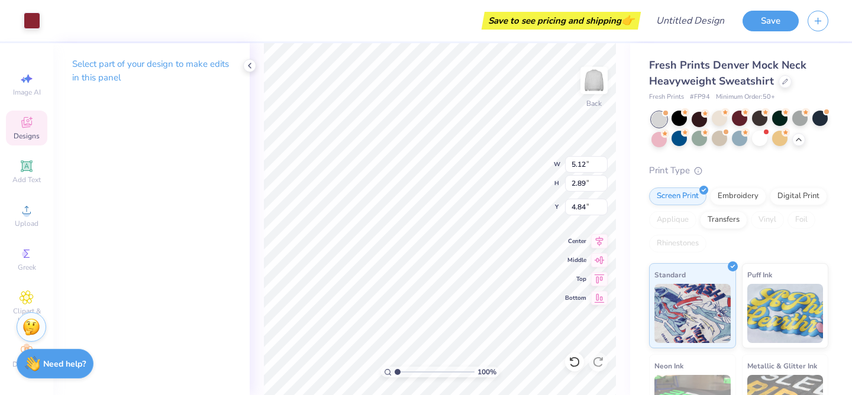
type input "5.12"
type input "2.89"
type input "4.99"
click at [36, 16] on div at bounding box center [32, 19] width 17 height 17
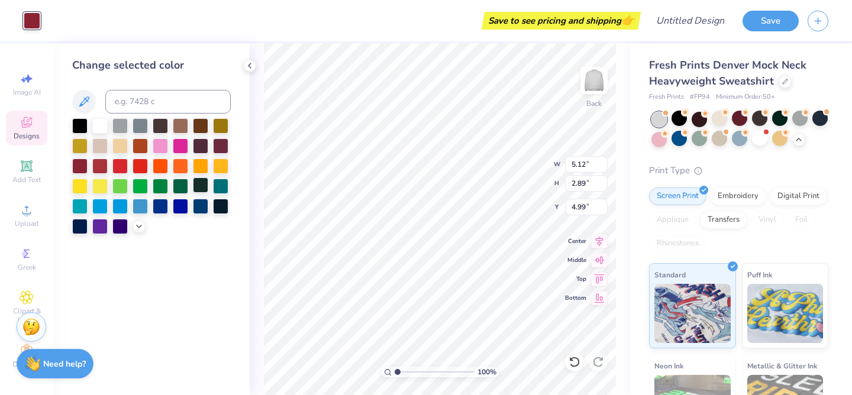
click at [197, 184] on div at bounding box center [200, 185] width 15 height 15
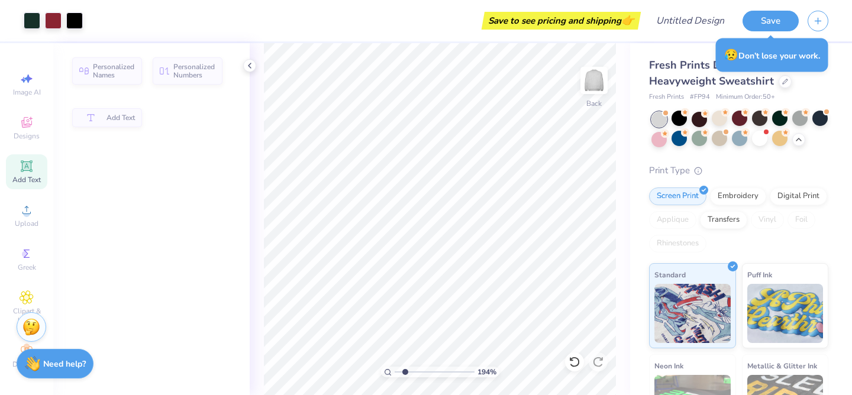
click at [405, 372] on input "range" at bounding box center [435, 372] width 80 height 11
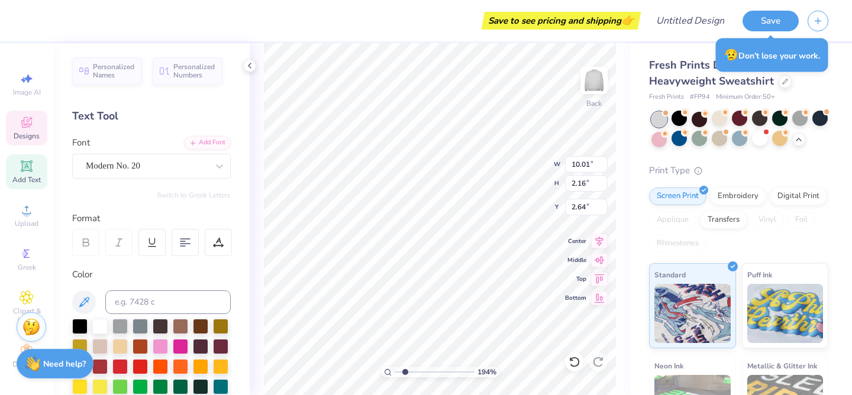
scroll to position [0, 2]
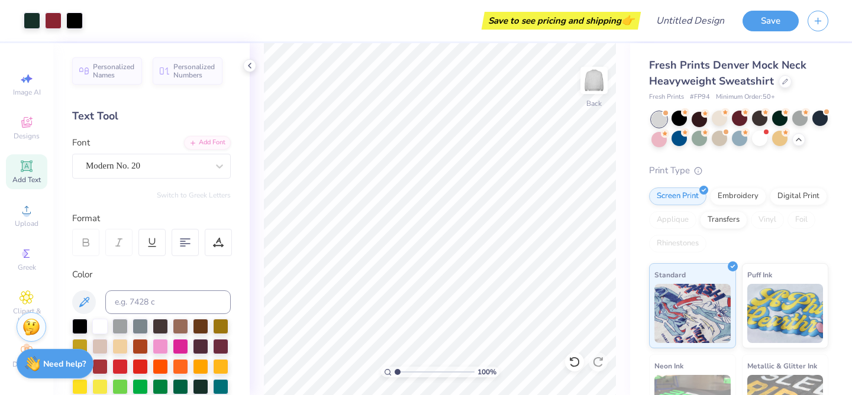
drag, startPoint x: 407, startPoint y: 374, endPoint x: 378, endPoint y: 374, distance: 29.0
type input "1"
click at [395, 374] on input "range" at bounding box center [435, 372] width 80 height 11
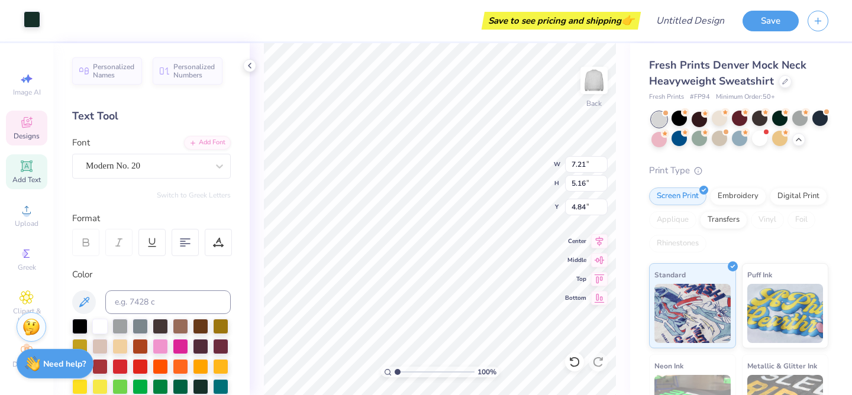
click at [34, 17] on div at bounding box center [32, 19] width 17 height 17
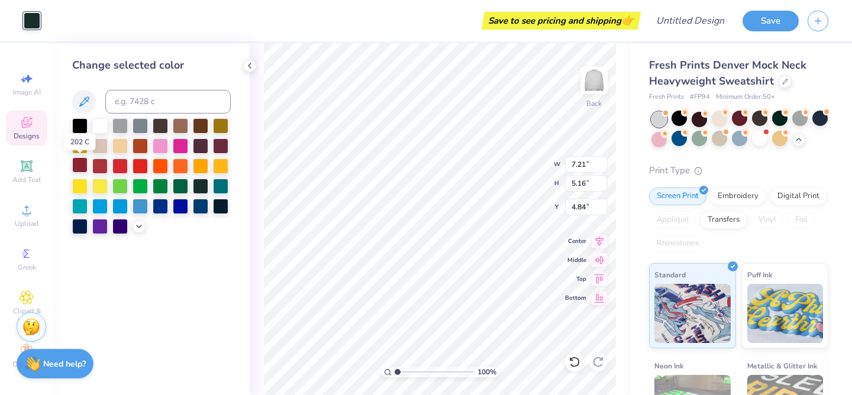
click at [81, 166] on div at bounding box center [79, 164] width 15 height 15
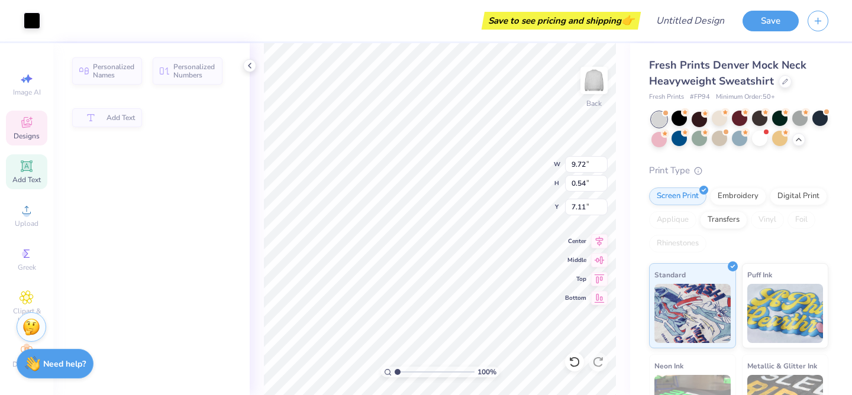
type input "9.72"
type input "0.54"
type input "7.11"
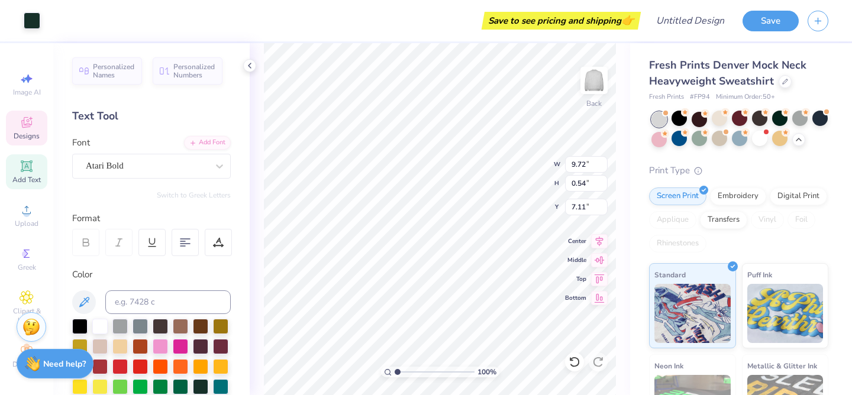
type input "5.12"
type input "2.89"
type input "4.99"
click at [33, 21] on div at bounding box center [32, 19] width 17 height 17
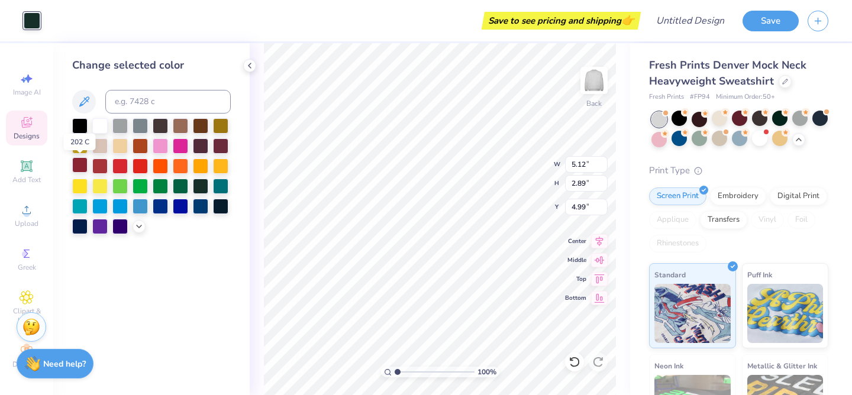
click at [79, 167] on div at bounding box center [79, 164] width 15 height 15
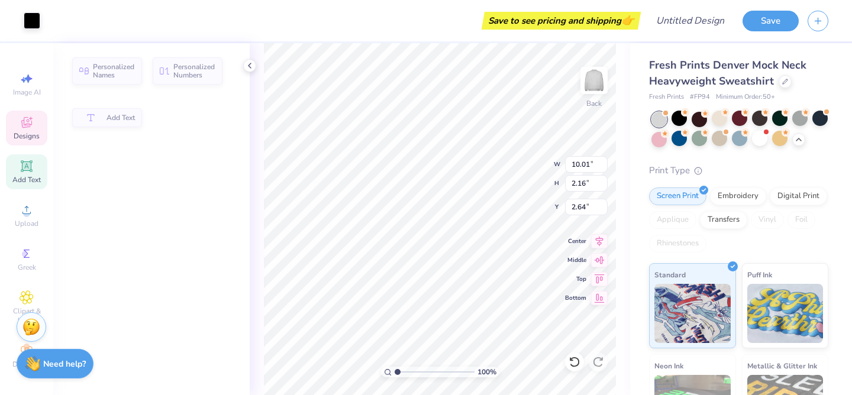
type input "10.01"
type input "2.16"
type input "2.64"
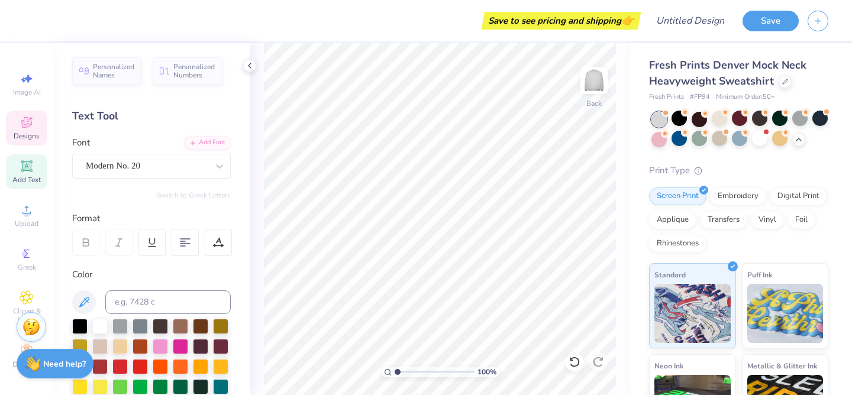
click at [26, 126] on icon at bounding box center [26, 124] width 9 height 8
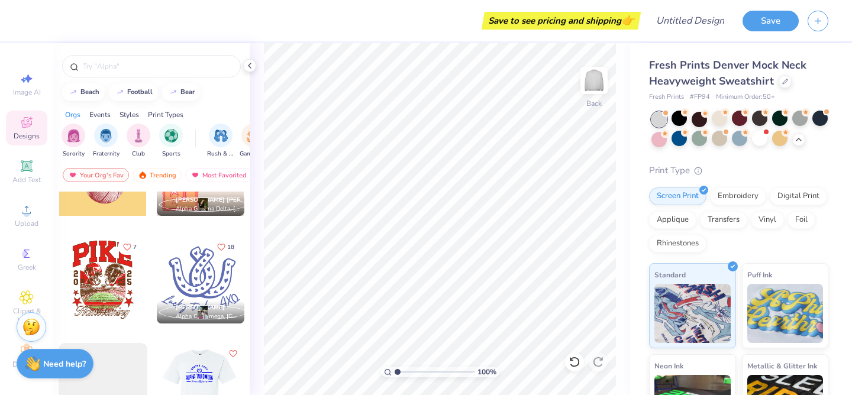
scroll to position [2543, 0]
click at [99, 114] on div "Events" at bounding box center [99, 115] width 21 height 11
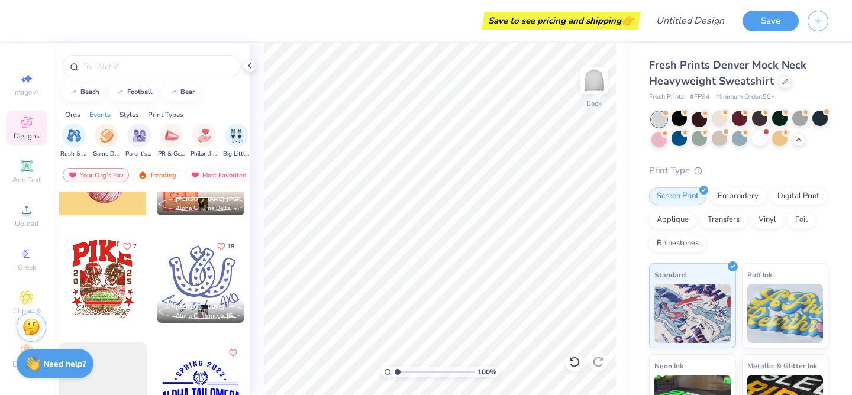
scroll to position [0, 147]
click at [105, 134] on img "filter for Game Day" at bounding box center [106, 135] width 14 height 14
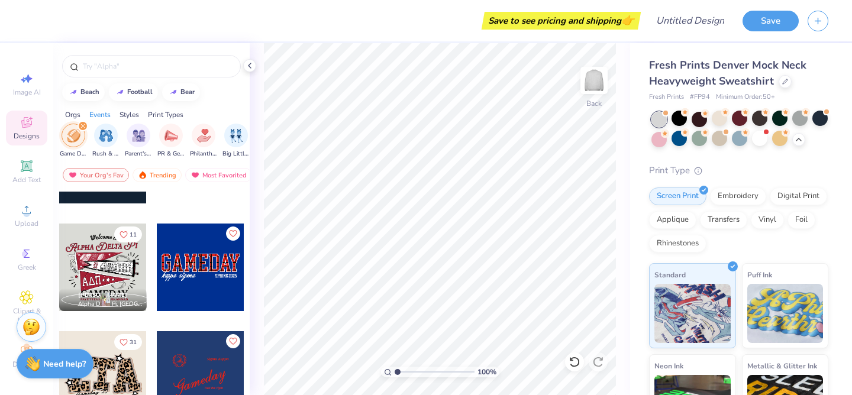
scroll to position [429, 0]
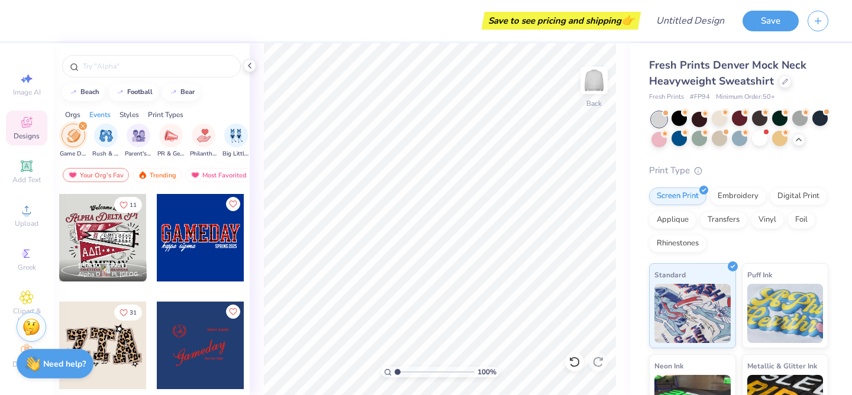
click at [99, 242] on div at bounding box center [103, 238] width 88 height 88
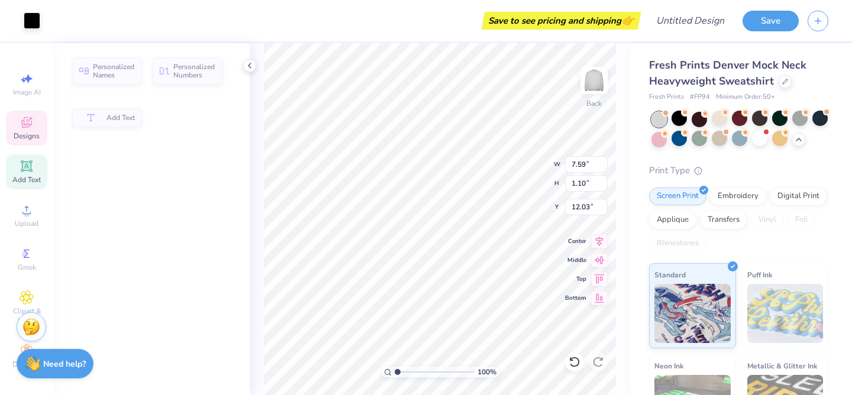
type input "7.59"
type input "1.10"
type input "12.03"
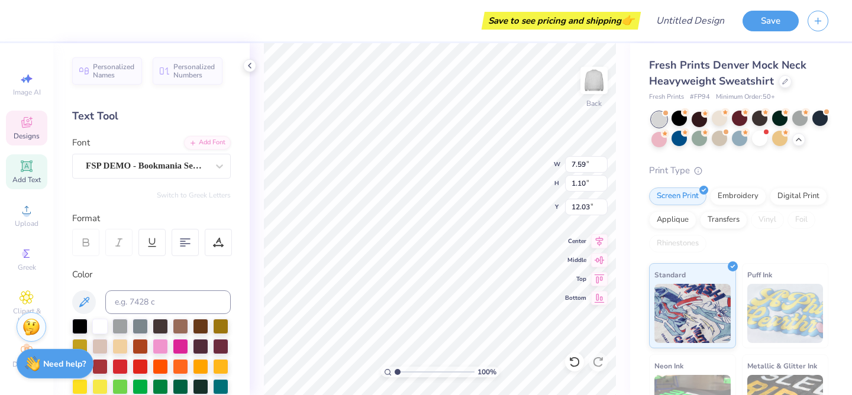
scroll to position [0, 0]
type textarea "G"
type textarea "Homecoming"
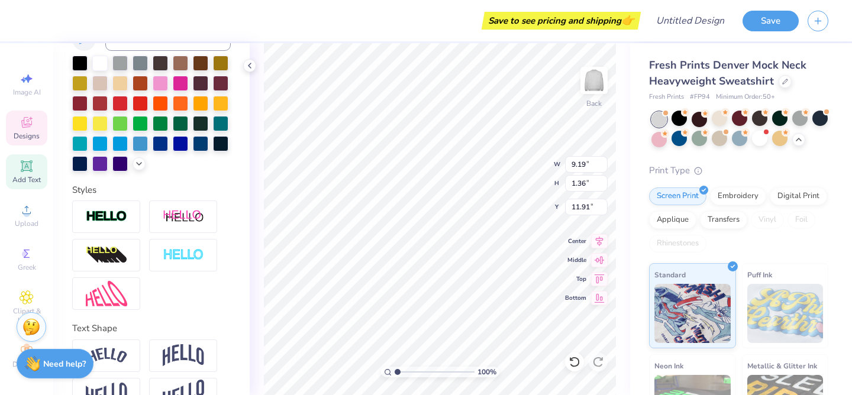
scroll to position [292, 0]
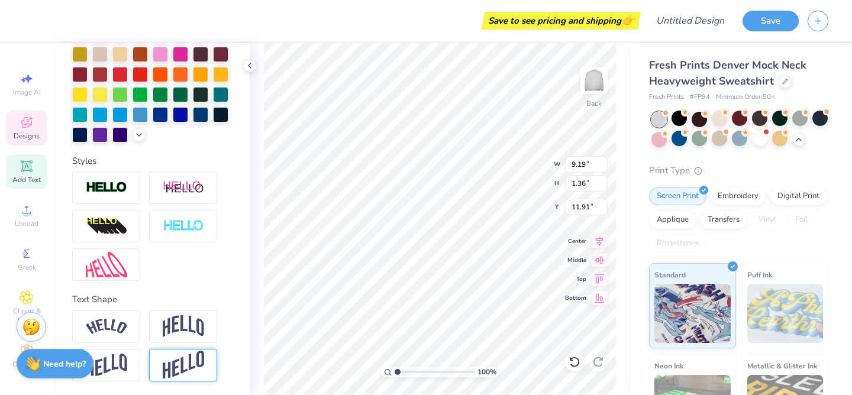
click at [194, 369] on img at bounding box center [183, 365] width 41 height 29
type input "2.26"
type input "12.15"
click at [194, 318] on img at bounding box center [183, 327] width 41 height 22
type input "2.71"
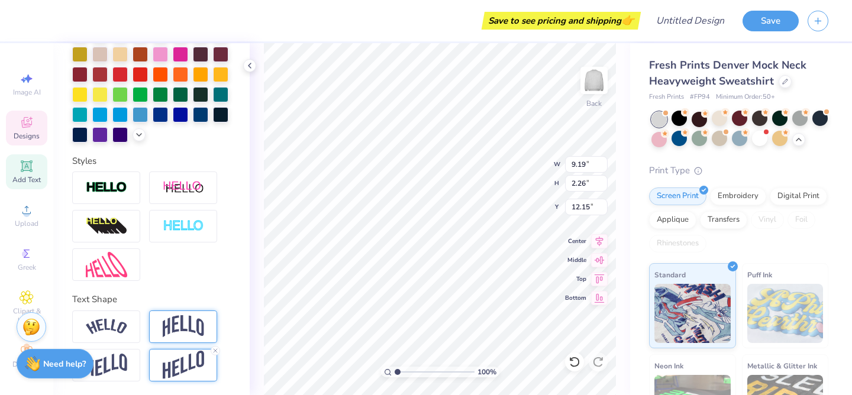
type input "11.93"
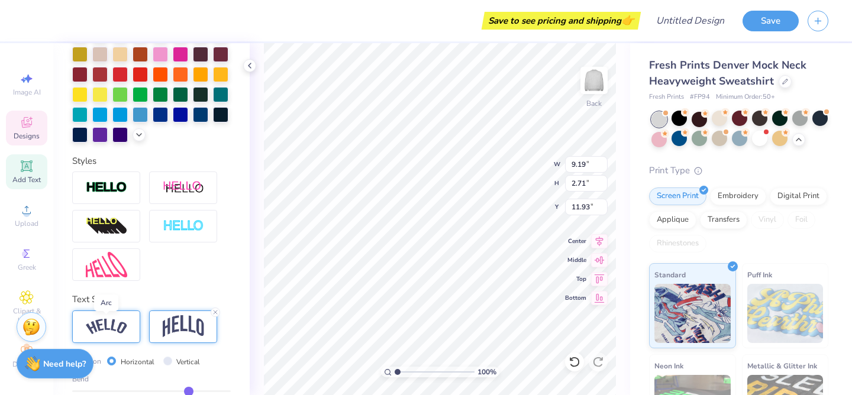
click at [92, 322] on img at bounding box center [106, 327] width 41 height 16
type input "10.88"
type input "2.23"
type input "12.17"
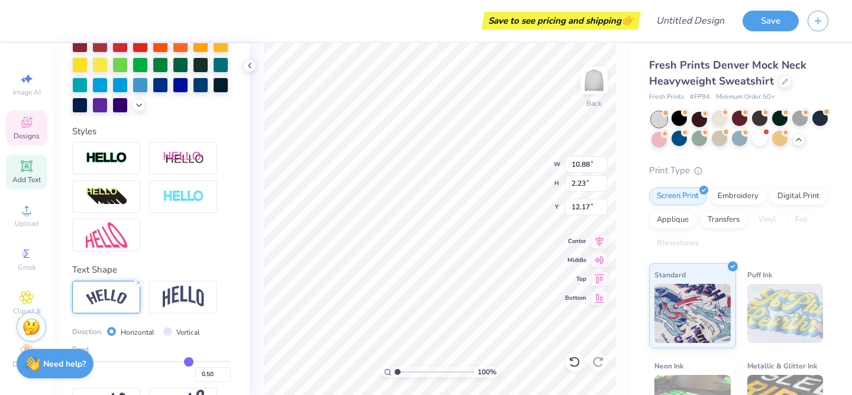
scroll to position [362, 0]
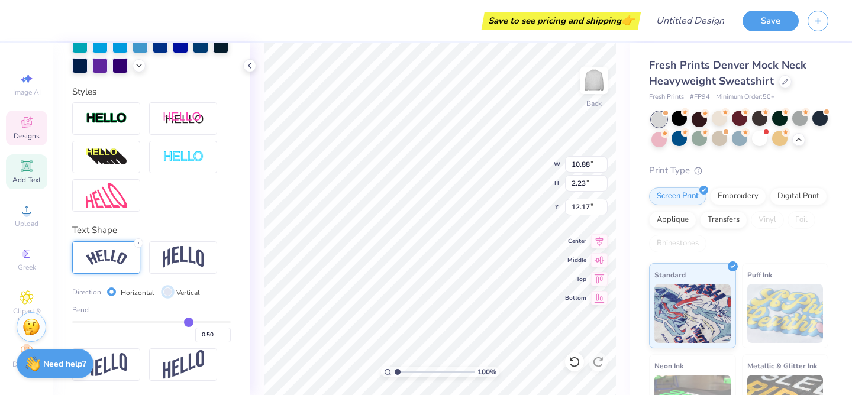
click at [167, 288] on input "Vertical" at bounding box center [167, 292] width 9 height 9
radio input "true"
type input "9.13"
type input "11.48"
type input "7.54"
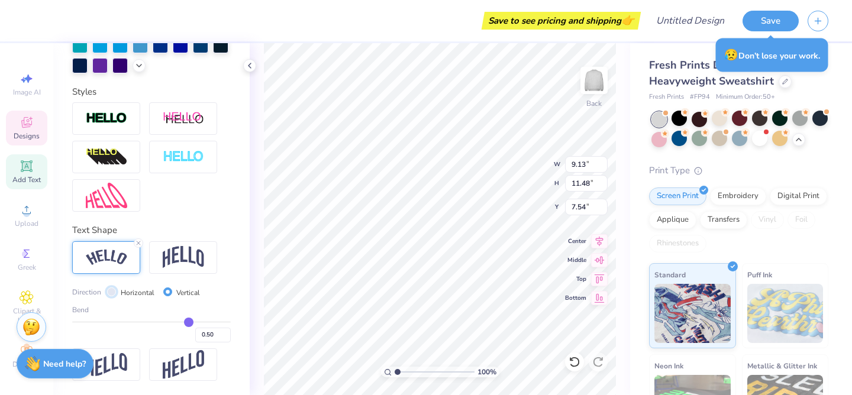
click at [112, 293] on input "Horizontal" at bounding box center [111, 292] width 9 height 9
radio input "true"
type input "10.88"
type input "2.23"
type input "12.17"
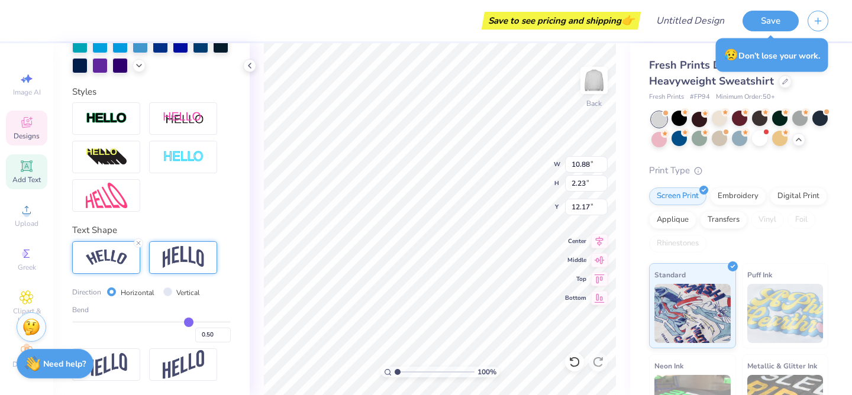
click at [182, 248] on img at bounding box center [183, 257] width 41 height 22
type input "9.19"
type input "2.71"
type input "11.93"
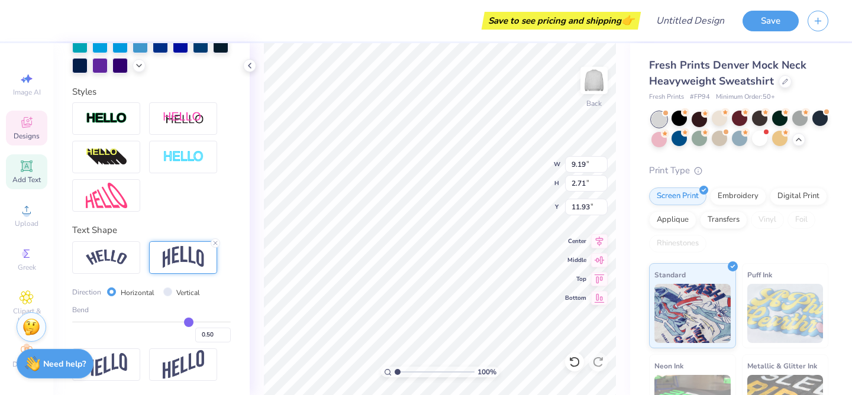
type input "0.49"
type input "0.48"
type input "0.47"
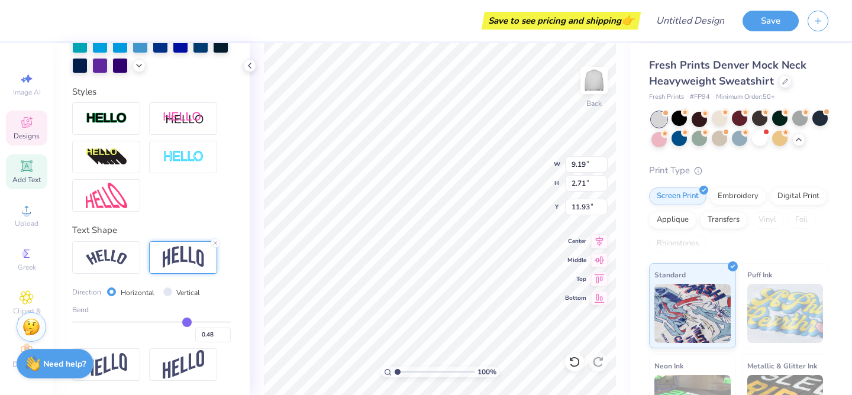
type input "0.47"
type input "0.46"
type input "0.45"
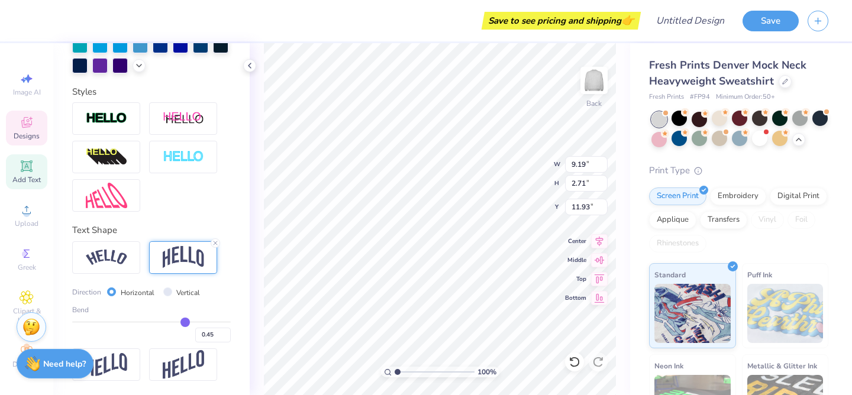
type input "0.44"
type input "0.43"
type input "0.41"
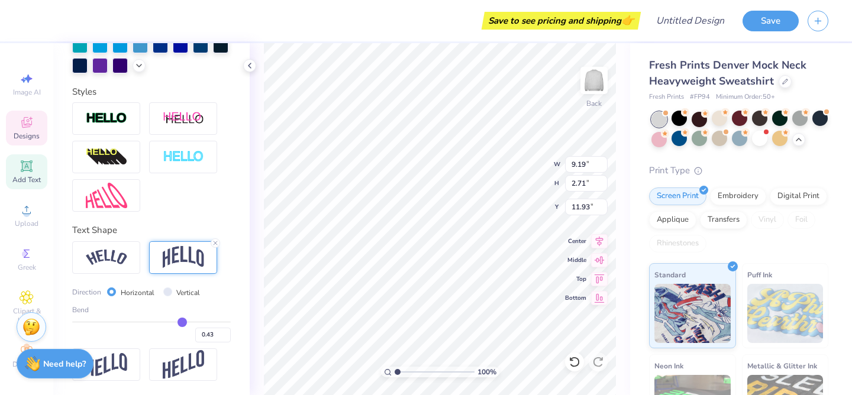
type input "0.41"
type input "0.4"
type input "0.40"
type input "0.39"
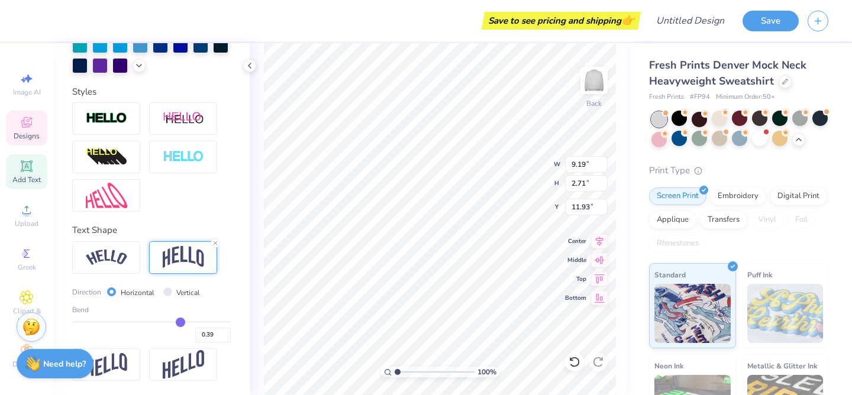
type input "0.38"
type input "0.37"
type input "0.36"
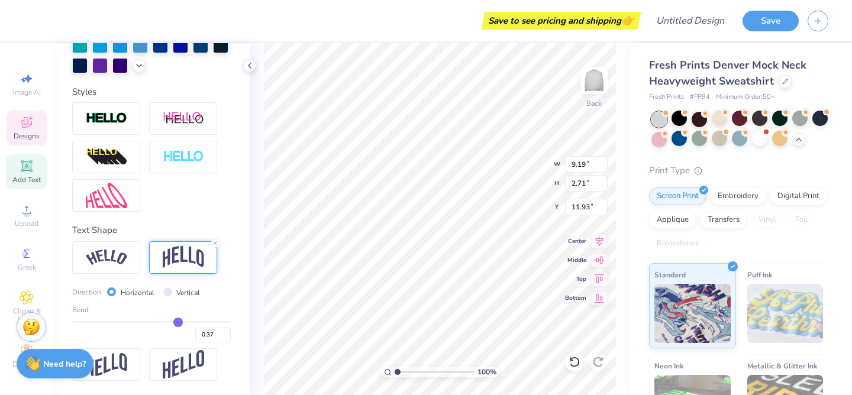
type input "0.36"
type input "0.35"
type input "0.34"
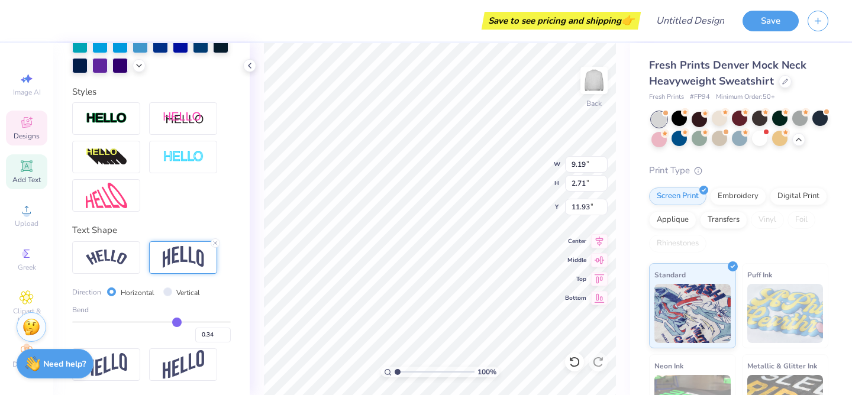
type input "0.33"
type input "0.32"
type input "0.31"
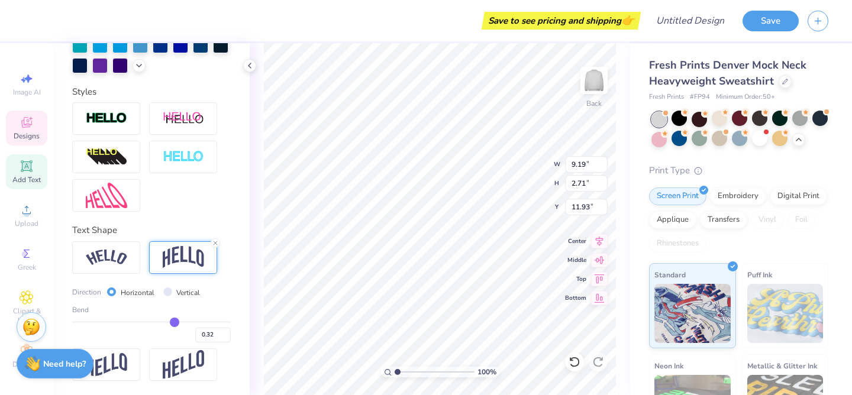
type input "0.31"
type input "0.29"
type input "0.28"
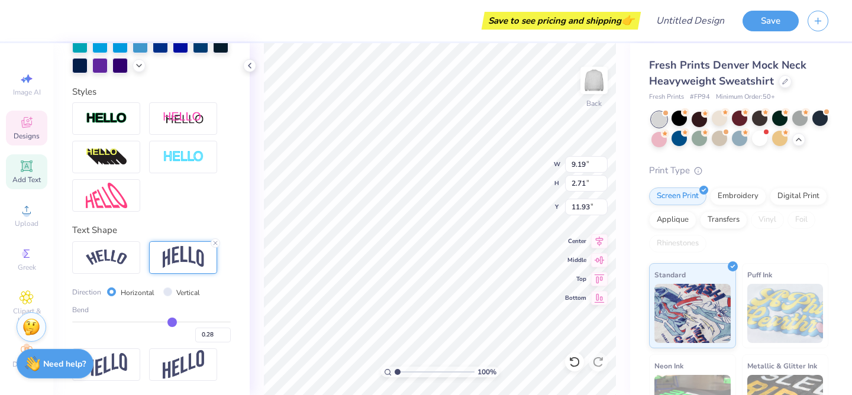
type input "0.27"
type input "0.26"
type input "0.25"
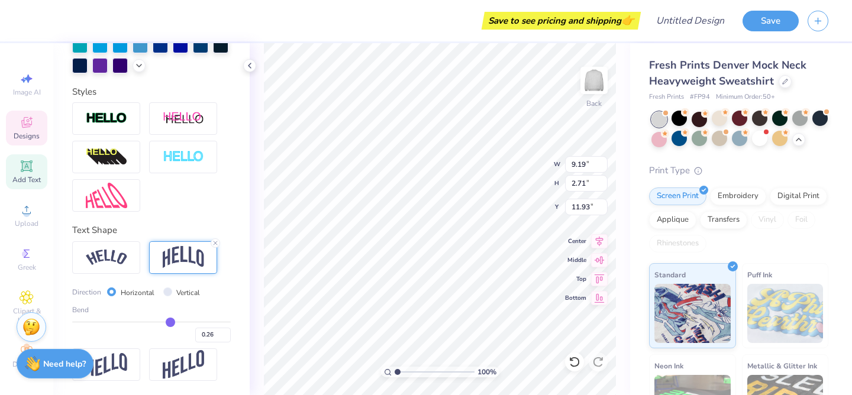
type input "0.25"
type input "0.24"
type input "0.23"
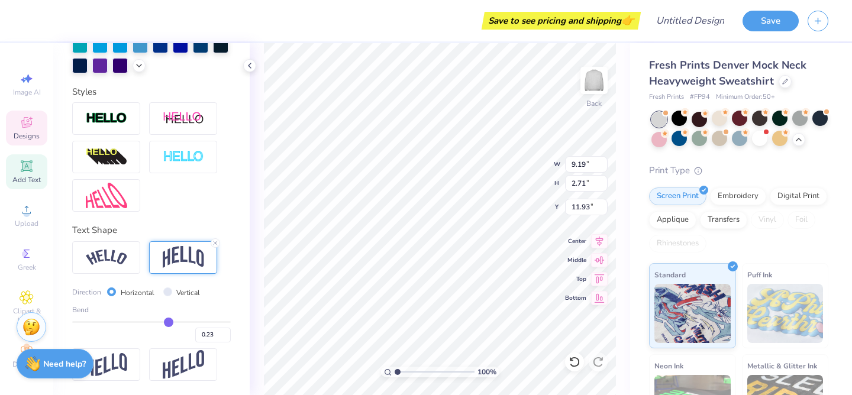
type input "0.22"
type input "0.21"
type input "0.2"
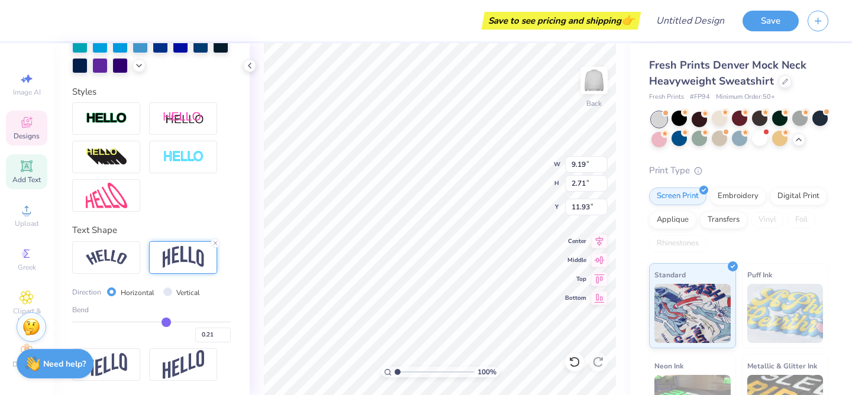
type input "0.20"
type input "0.19"
drag, startPoint x: 188, startPoint y: 320, endPoint x: 166, endPoint y: 317, distance: 22.6
type input "0.19"
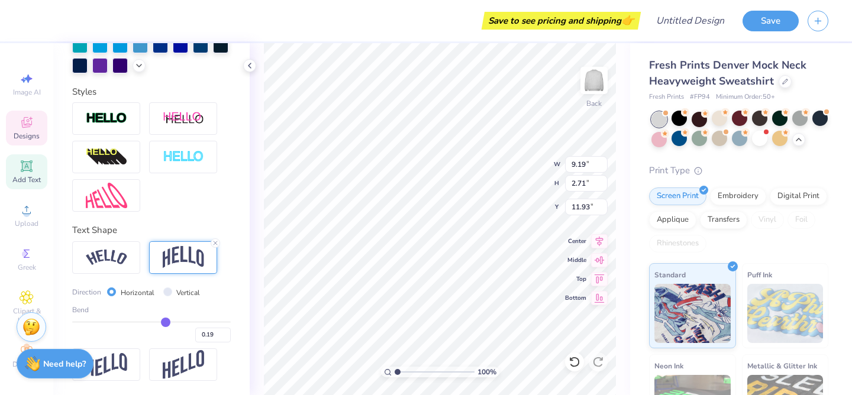
click at [166, 321] on input "range" at bounding box center [151, 322] width 159 height 2
type input "1.72"
type input "12.43"
type input "0.16"
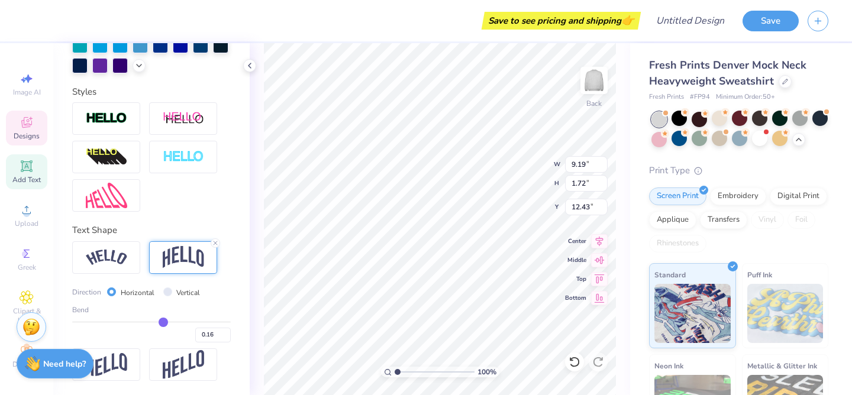
type input "0.15"
type input "0.13"
type input "0.12"
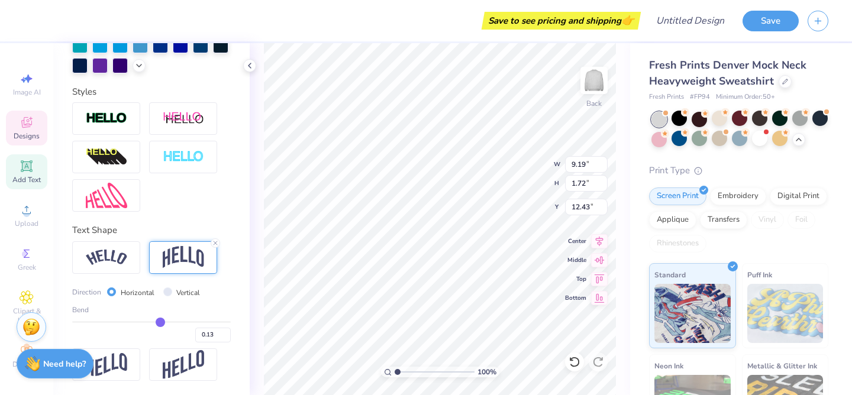
type input "0.12"
type input "0.11"
type input "0.1"
type input "0.10"
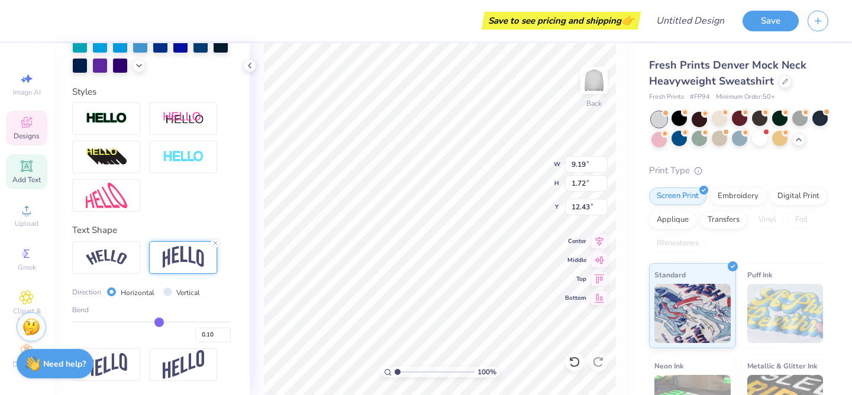
type input "0.09"
type input "0.06"
type input "0.04"
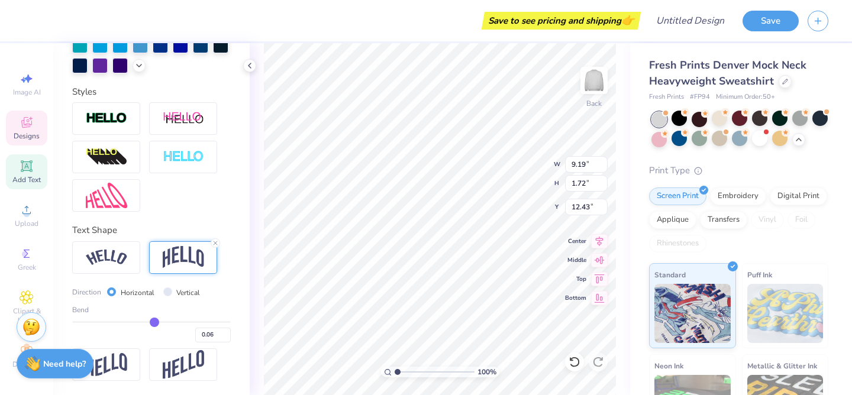
type input "0.04"
type input "0.03"
type input "0.02"
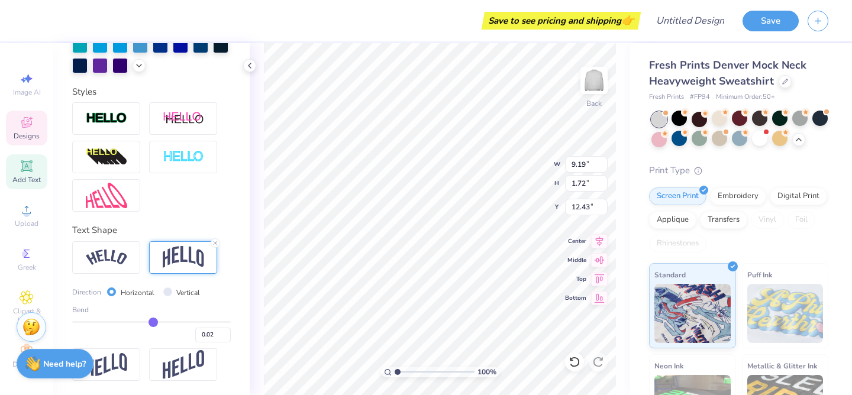
type input "0.01"
type input "0"
type input "0.00"
type input "-0.01"
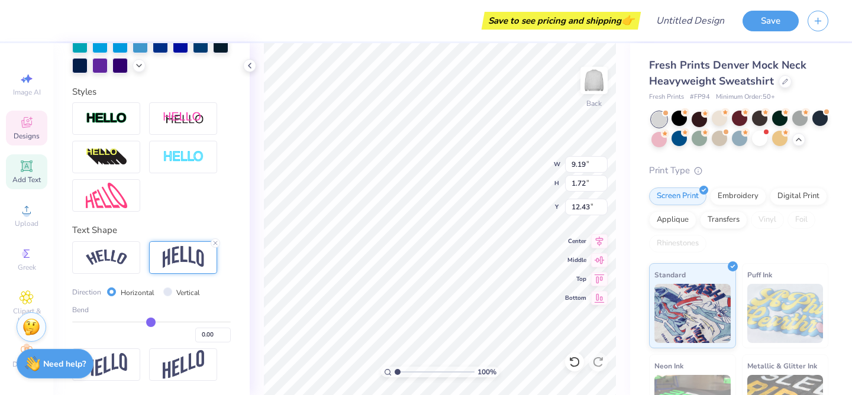
type input "-0.01"
type input "-0.02"
type input "-0.03"
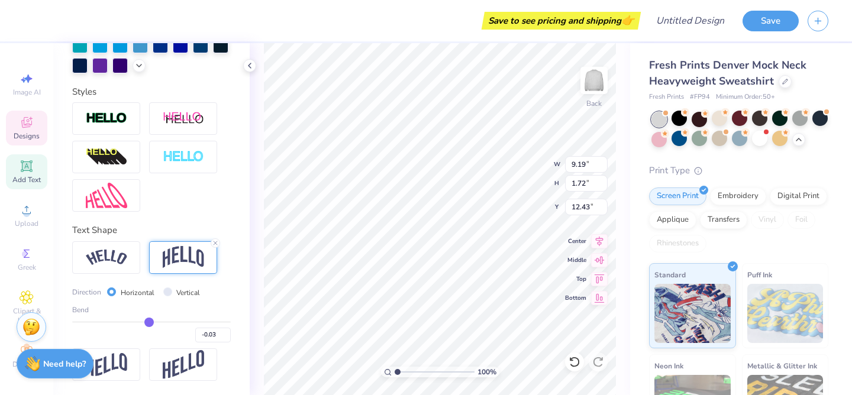
type input "-0.04"
type input "-0.05"
type input "-0.06"
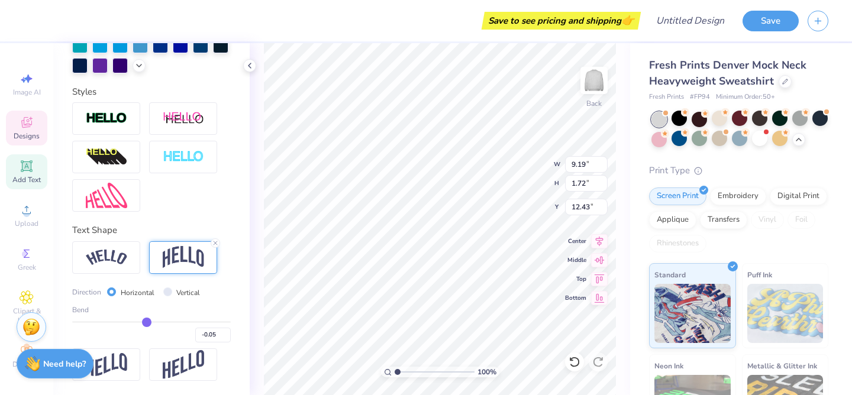
type input "-0.06"
type input "-0.07"
type input "-0.08"
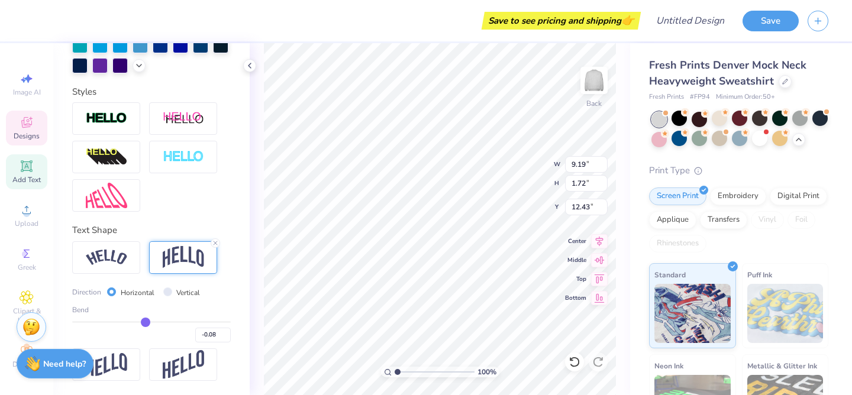
type input "-0.09"
drag, startPoint x: 163, startPoint y: 321, endPoint x: 144, endPoint y: 320, distance: 18.4
type input "-0.09"
click at [144, 321] on input "range" at bounding box center [151, 322] width 159 height 2
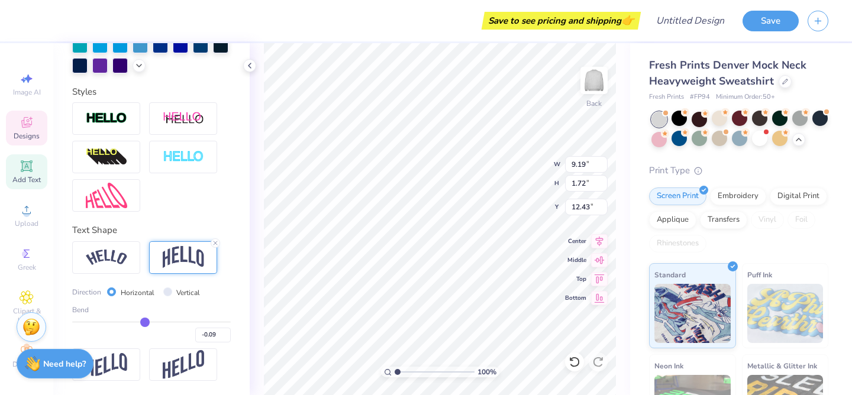
click at [137, 320] on div "Bend -0.09" at bounding box center [151, 324] width 159 height 38
type input "1.42"
type input "12.57"
type input "-0.07"
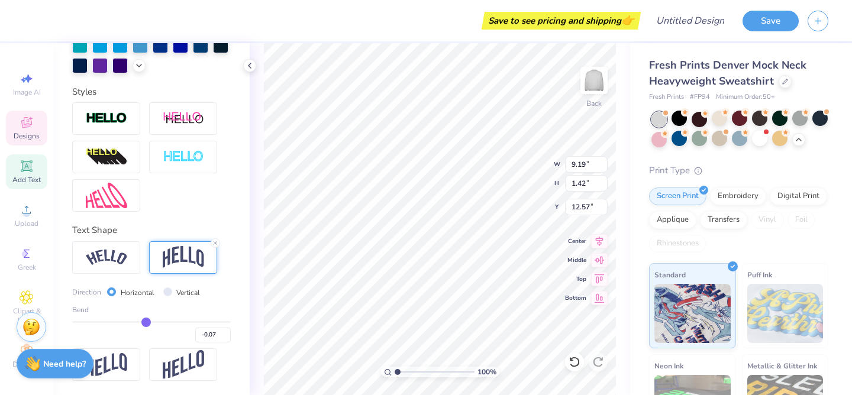
type input "-0.08"
type input "-0.09"
type input "-0.1"
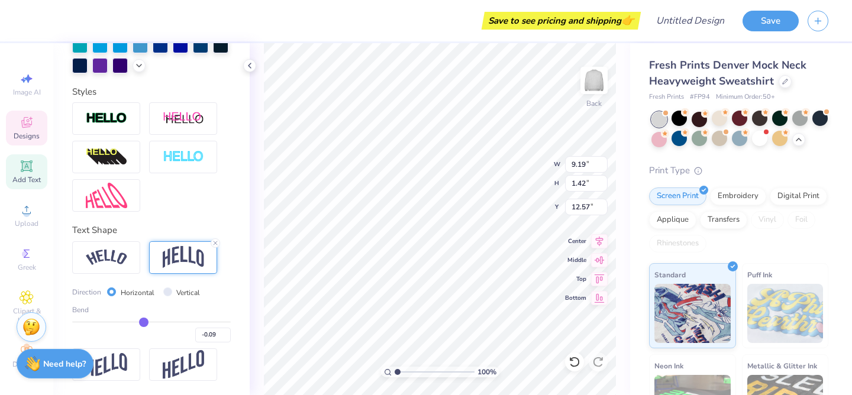
type input "-0.10"
type input "-0.11"
click at [143, 323] on input "range" at bounding box center [151, 322] width 159 height 2
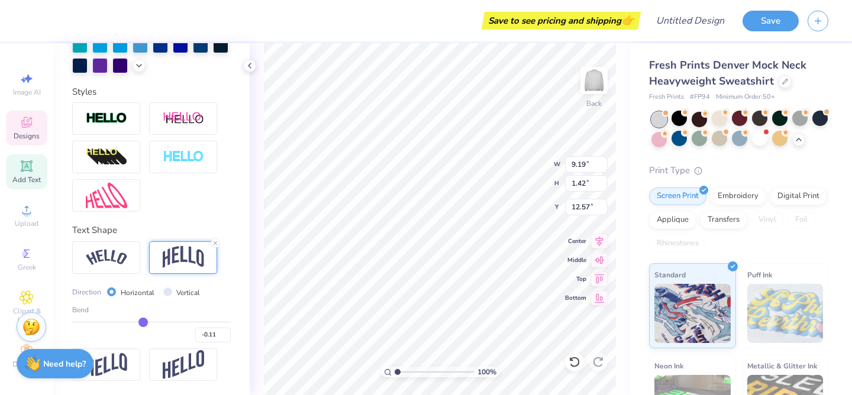
type input "1.48"
type input "12.55"
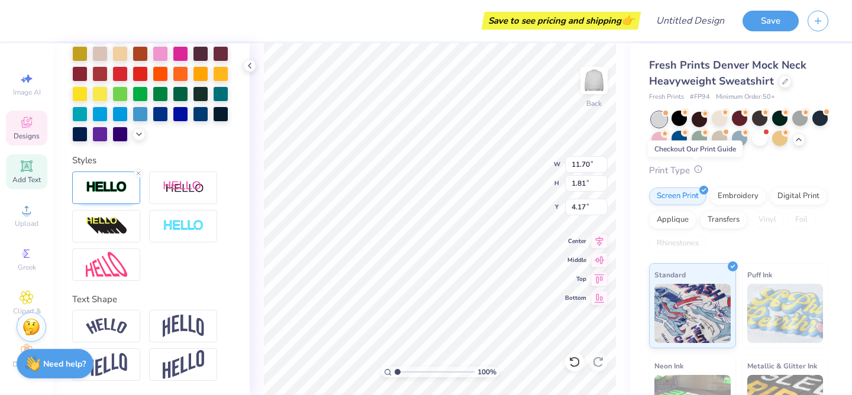
scroll to position [0, 4]
type textarea "Alpha Gam x Sig Ep"
click at [222, 150] on div "Personalized Names Personalized Numbers Text Tool Add Font Font Neue Yokarto Sw…" at bounding box center [151, 219] width 197 height 352
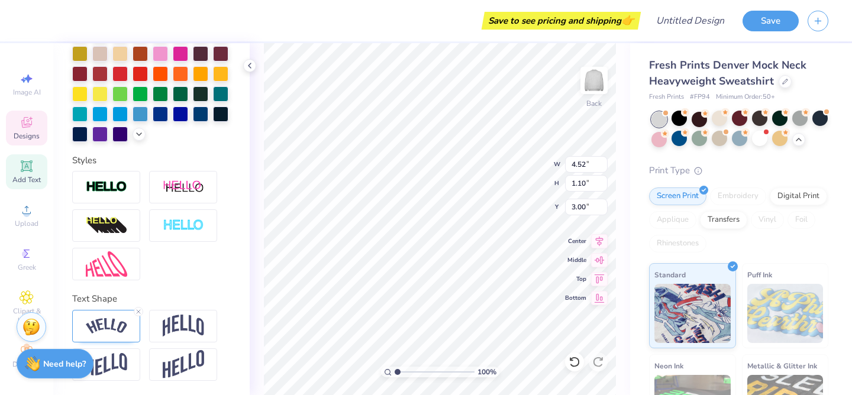
type input "4.52"
type input "1.10"
type input "3.00"
type input "9.19"
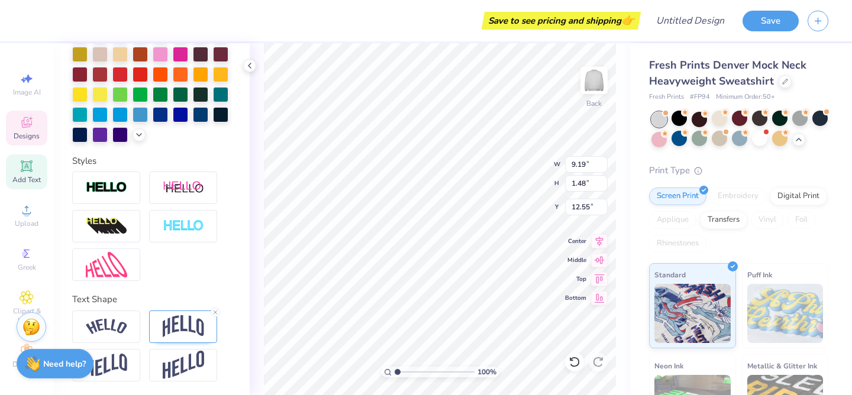
type input "1.48"
type input "12.55"
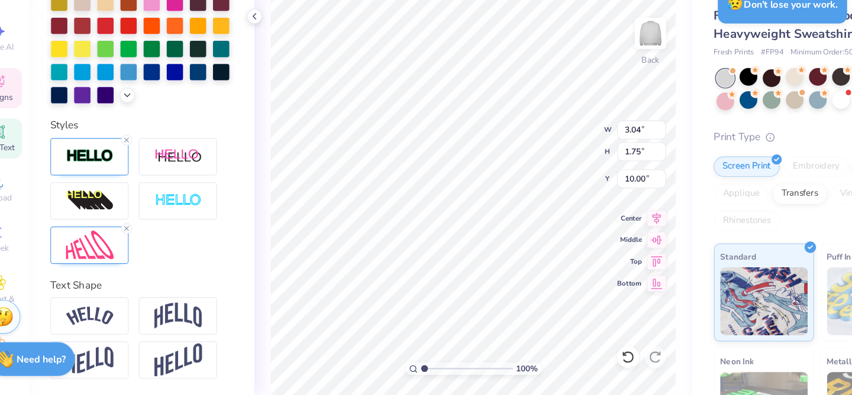
scroll to position [0, 0]
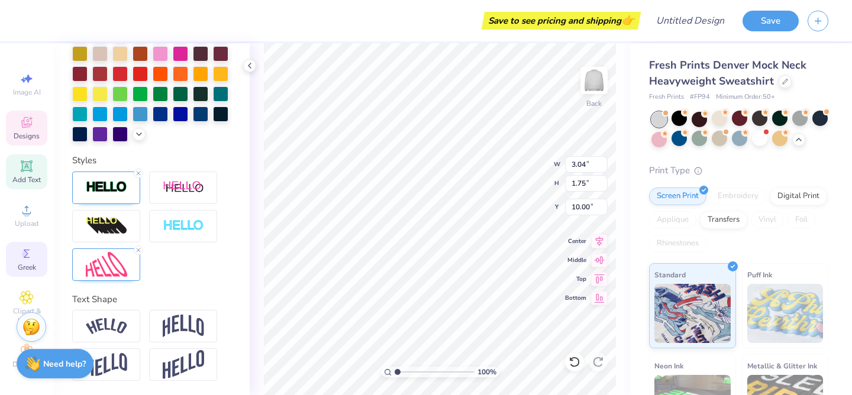
click at [31, 250] on icon at bounding box center [27, 254] width 14 height 14
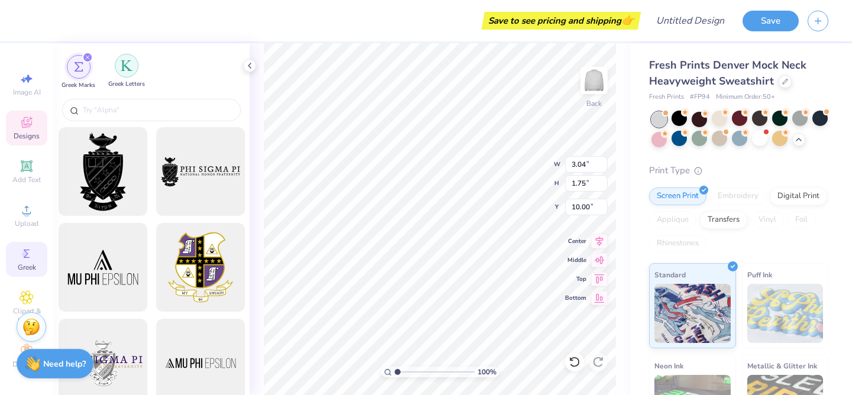
click at [126, 70] on img "filter for Greek Letters" at bounding box center [127, 66] width 12 height 12
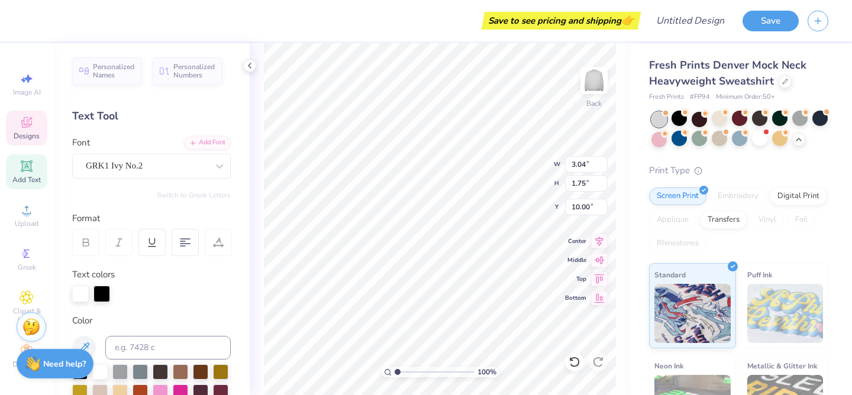
scroll to position [0, 15]
type textarea "ADP"
click at [152, 162] on div "GRK1 Ivy No.2" at bounding box center [147, 166] width 124 height 18
click at [154, 124] on div "Text Tool" at bounding box center [151, 116] width 159 height 16
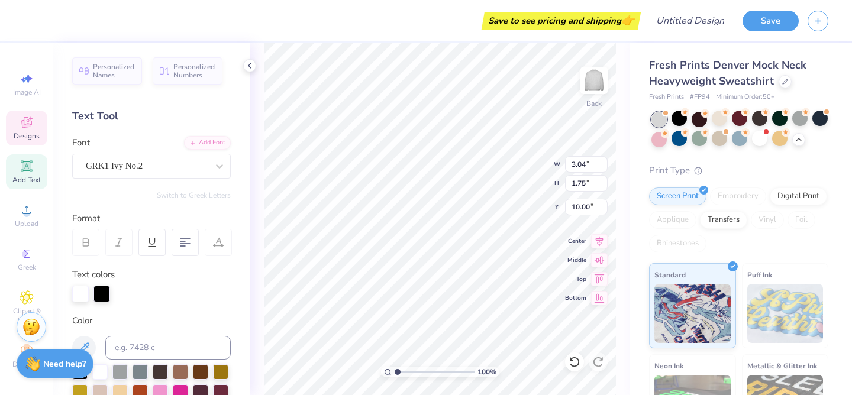
click at [287, 13] on div "Save to see pricing and shipping 👉" at bounding box center [336, 20] width 606 height 41
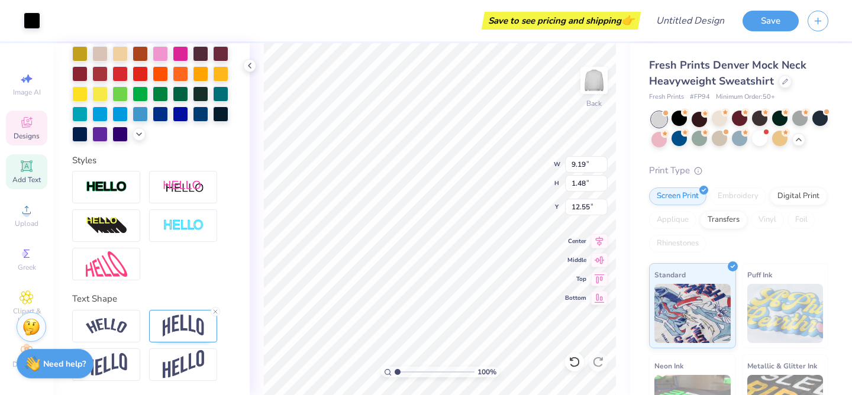
scroll to position [292, 0]
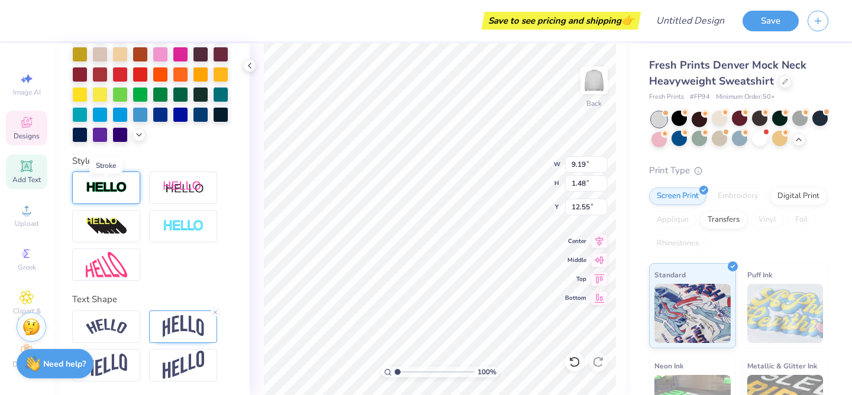
click at [110, 191] on img at bounding box center [106, 188] width 41 height 14
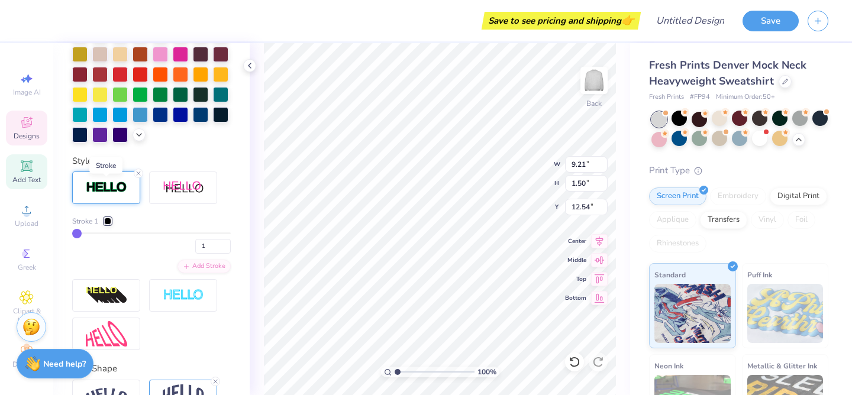
type input "9.21"
type input "1.50"
type input "12.54"
click at [108, 221] on div at bounding box center [107, 221] width 7 height 7
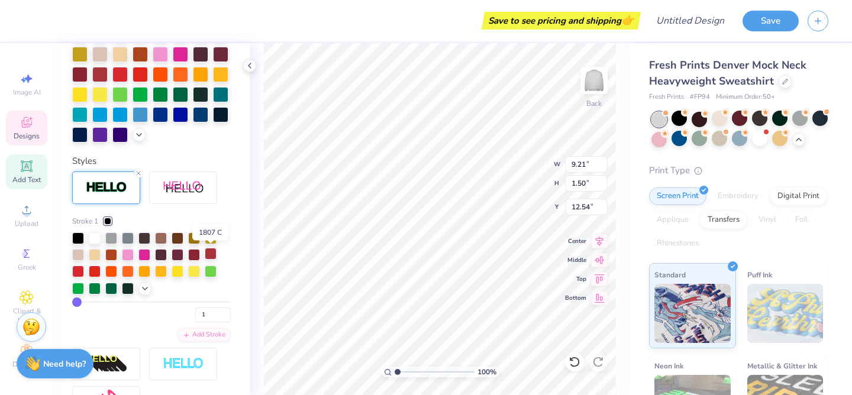
click at [210, 257] on div at bounding box center [211, 254] width 12 height 12
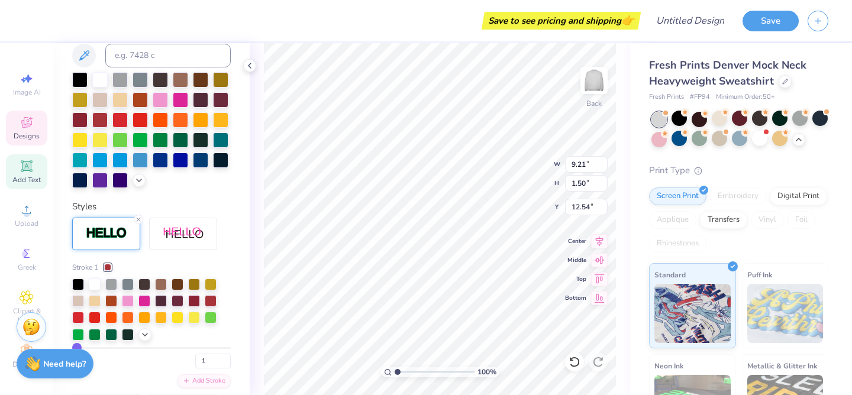
scroll to position [339, 0]
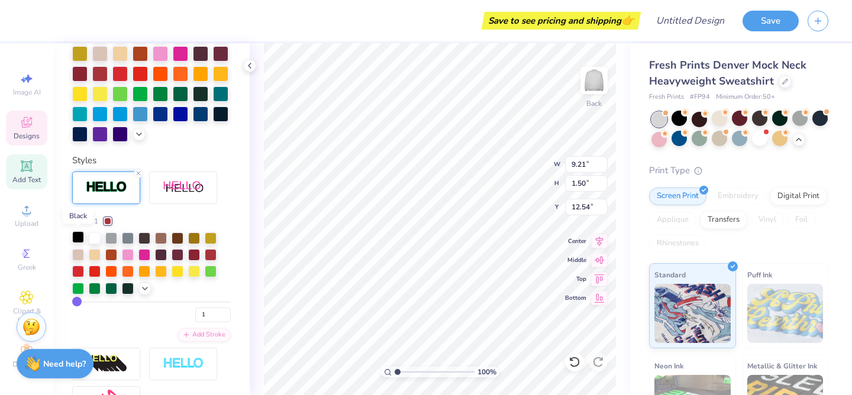
click at [72, 236] on div at bounding box center [78, 237] width 12 height 12
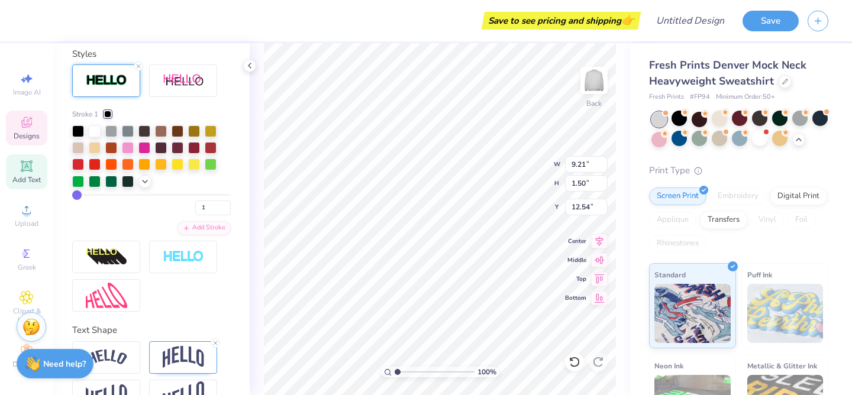
scroll to position [403, 0]
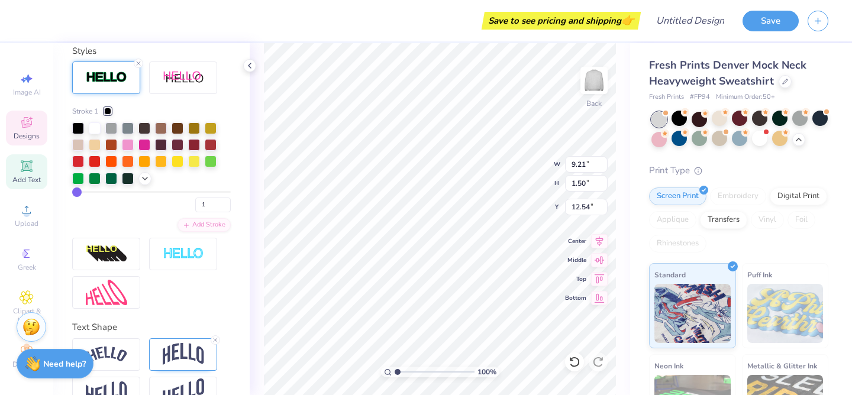
click at [190, 300] on div "Stroke 1 1 Add Stroke" at bounding box center [151, 185] width 159 height 247
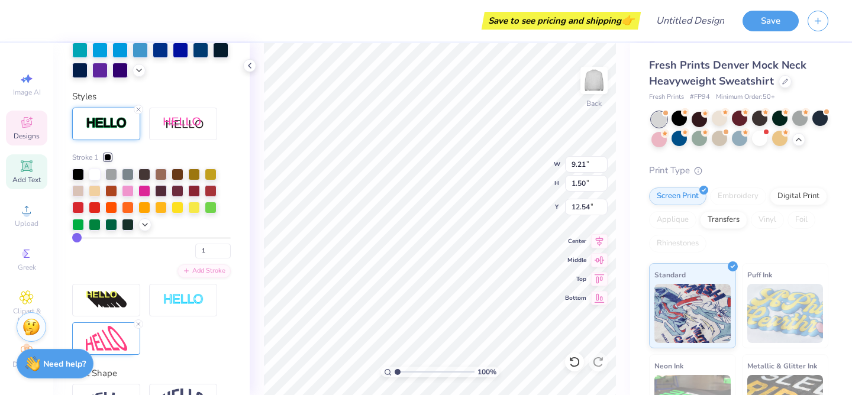
type input "3.04"
type input "1.75"
type input "10.00"
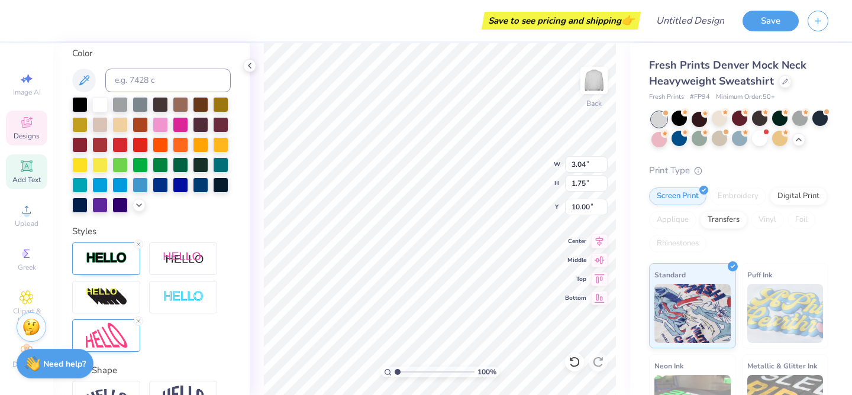
scroll to position [252, 0]
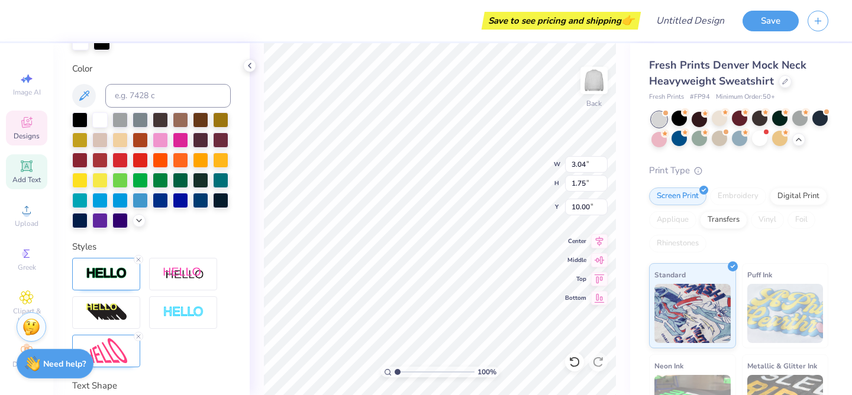
click at [30, 166] on icon at bounding box center [26, 166] width 9 height 9
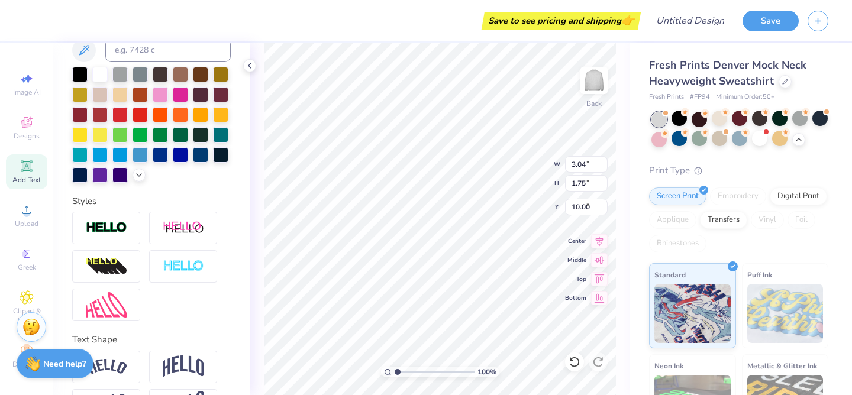
type input "5.84"
type input "1.69"
type input "9.15"
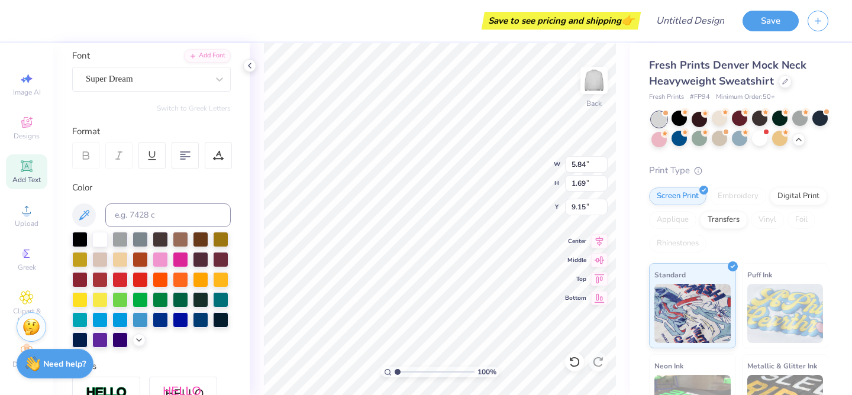
scroll to position [0, 0]
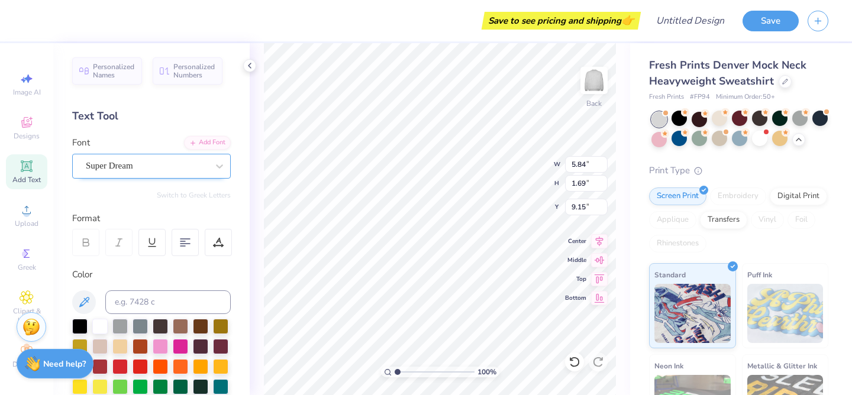
click at [153, 162] on div "Super Dream" at bounding box center [147, 166] width 124 height 18
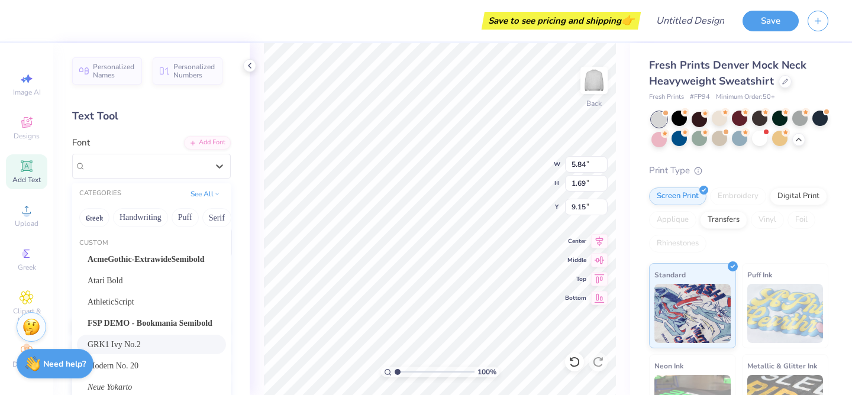
click at [162, 344] on div "GRK1 Ivy No.2" at bounding box center [152, 345] width 128 height 12
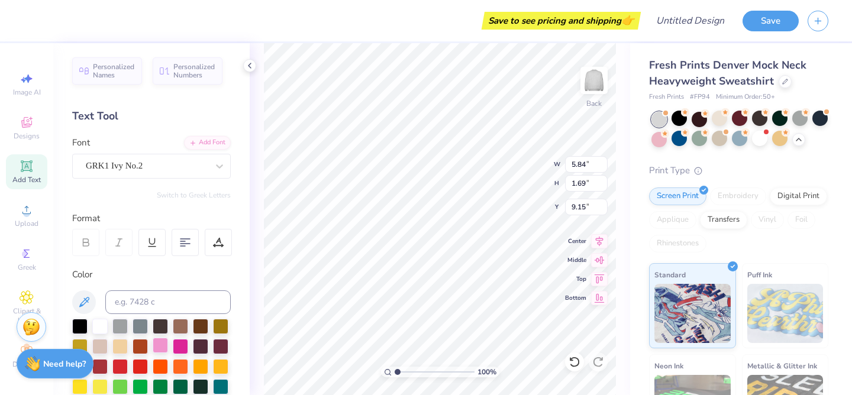
type input "6.36"
type input "1.76"
type input "14.86"
